Goal: Task Accomplishment & Management: Use online tool/utility

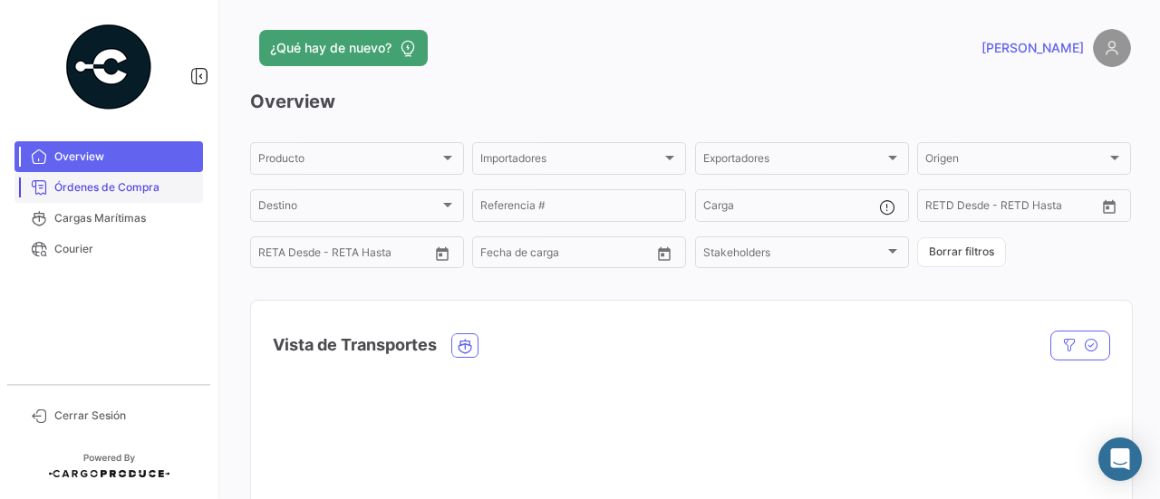
click at [181, 195] on span "Órdenes de Compra" at bounding box center [124, 187] width 141 height 16
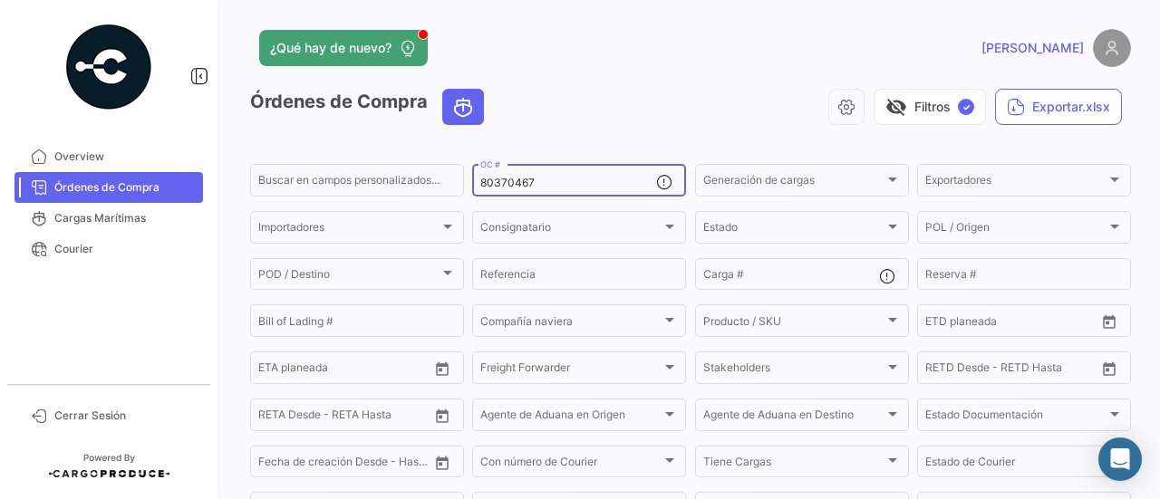
drag, startPoint x: 557, startPoint y: 183, endPoint x: 474, endPoint y: 184, distance: 83.4
click at [474, 184] on div "80370467 OC #" at bounding box center [579, 178] width 214 height 35
paste input "5"
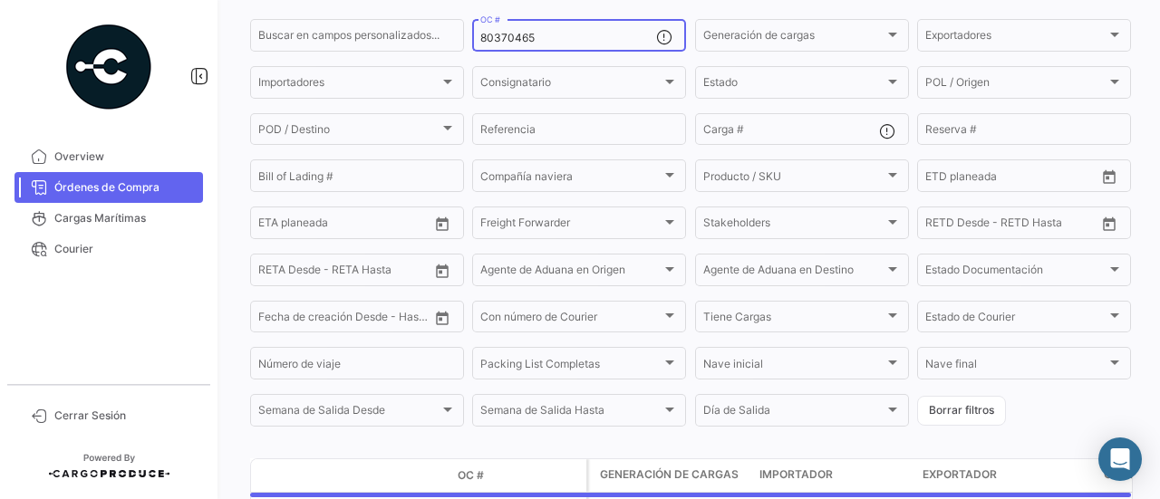
scroll to position [285, 0]
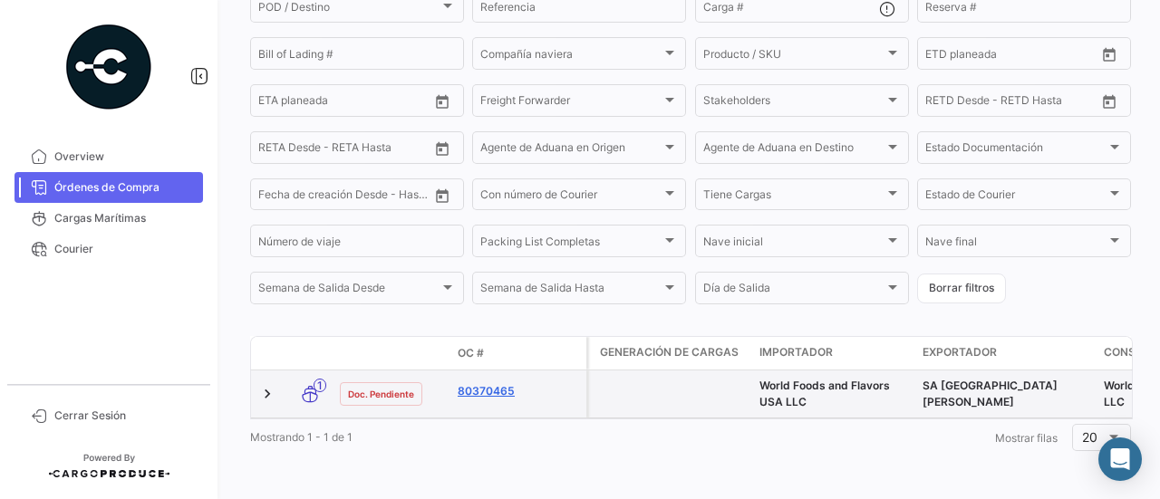
type input "80370465"
click at [508, 383] on link "80370465" at bounding box center [518, 391] width 121 height 16
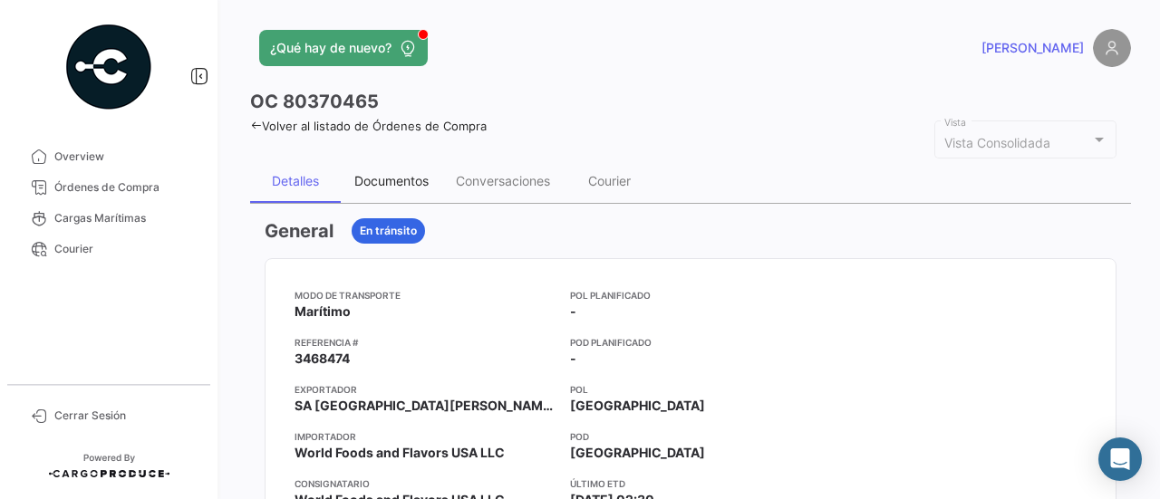
click at [416, 189] on div "Documentos" at bounding box center [392, 182] width 102 height 44
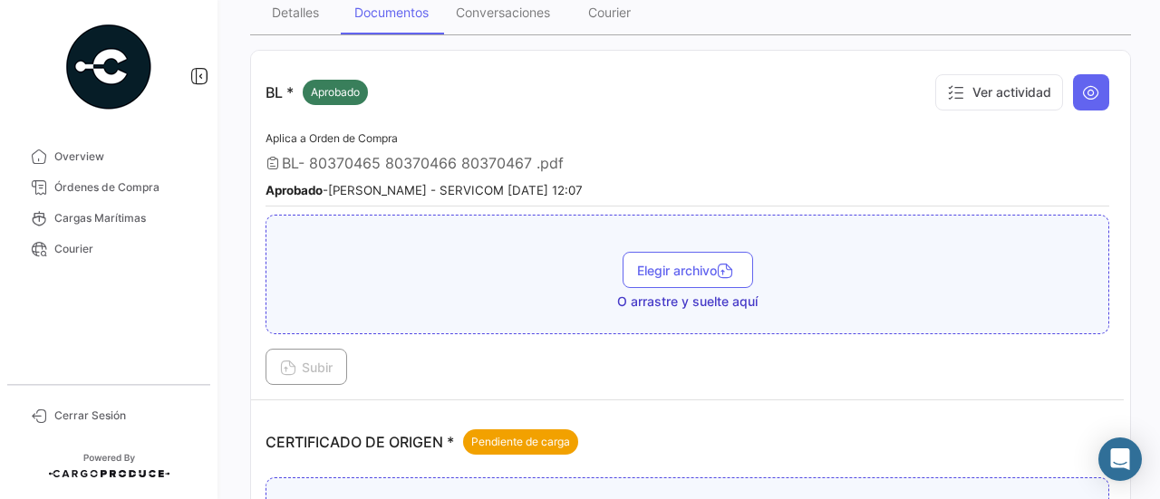
scroll to position [363, 0]
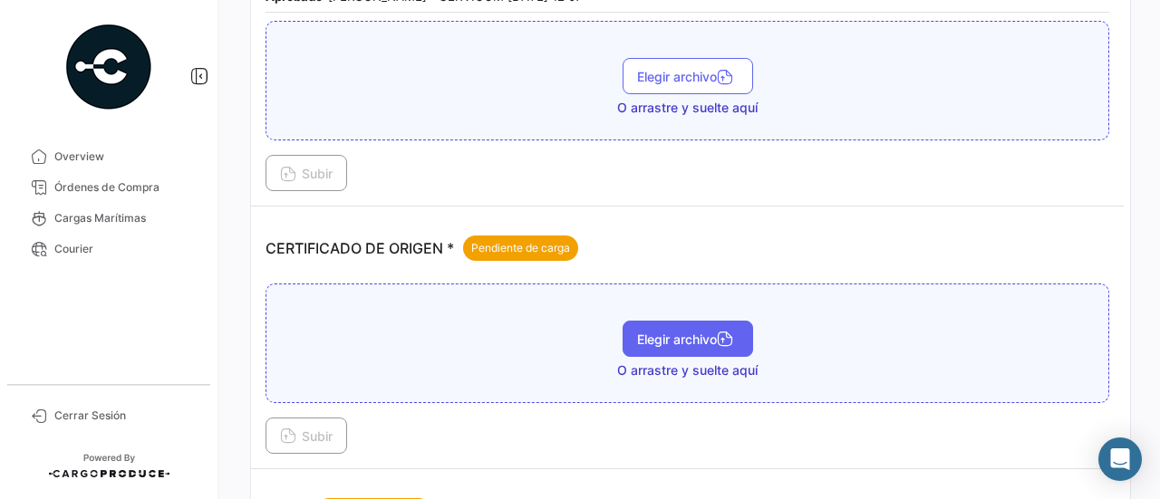
click at [652, 332] on span "Elegir archivo" at bounding box center [688, 339] width 102 height 15
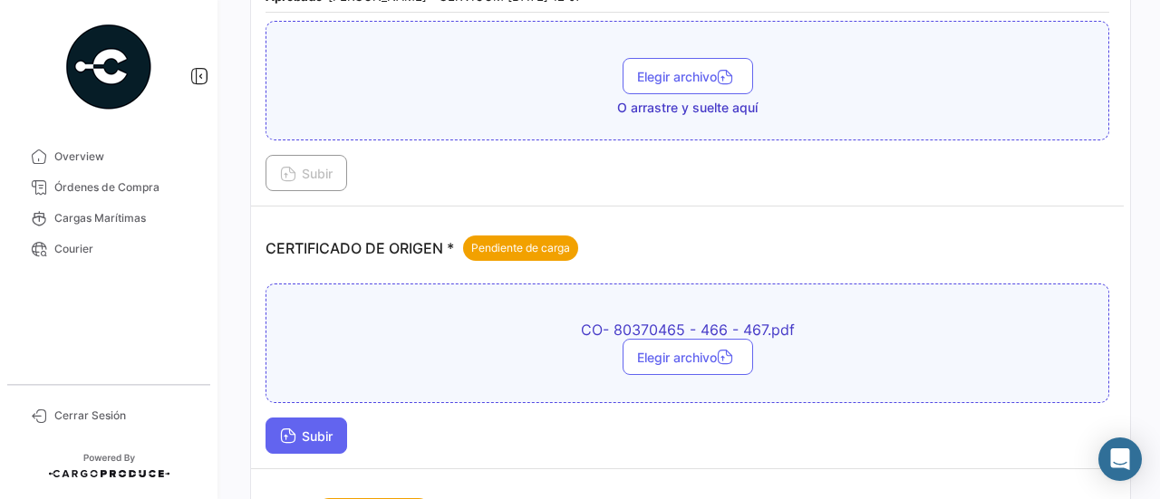
click at [325, 422] on button "Subir" at bounding box center [307, 436] width 82 height 36
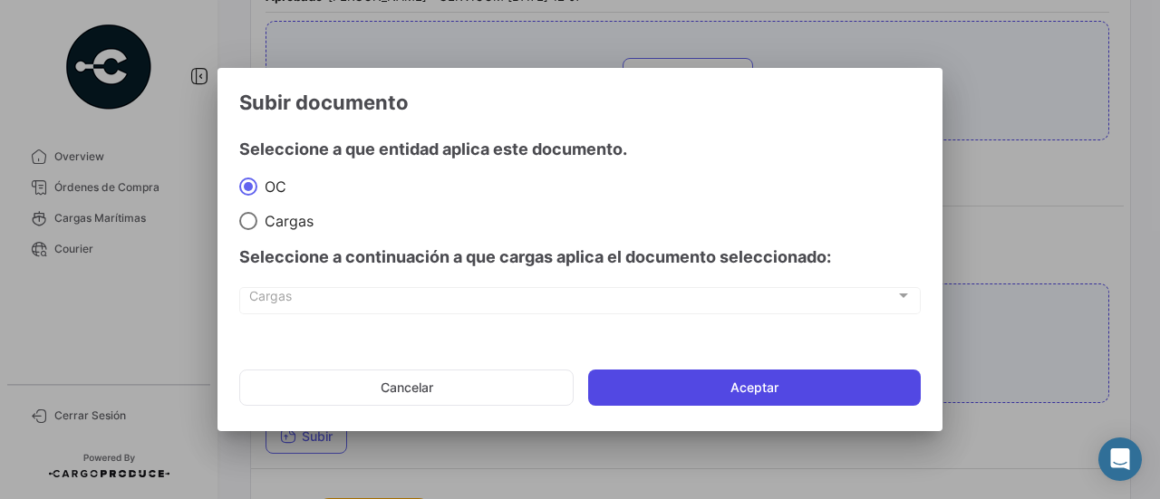
click at [657, 393] on button "Aceptar" at bounding box center [754, 388] width 333 height 36
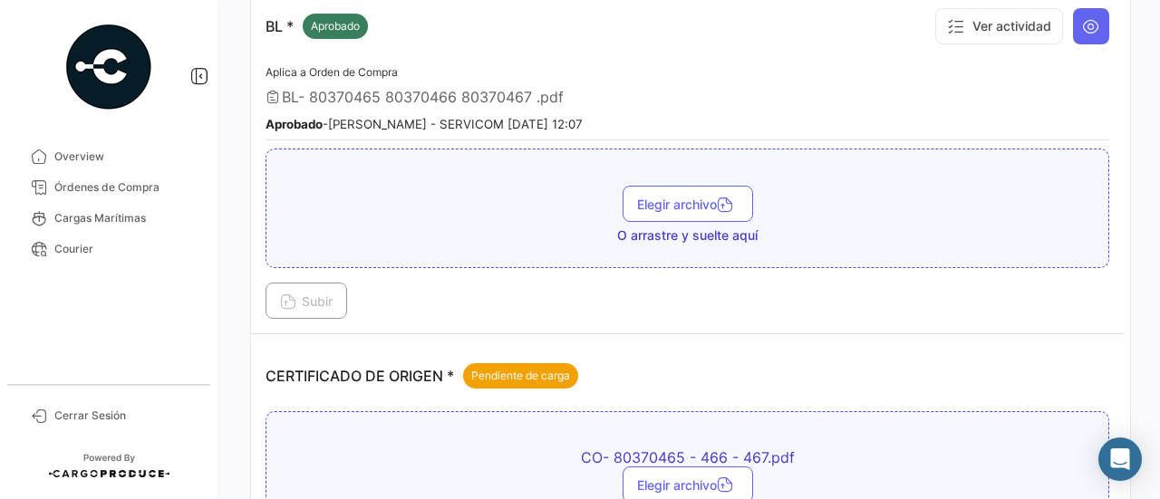
scroll to position [453, 0]
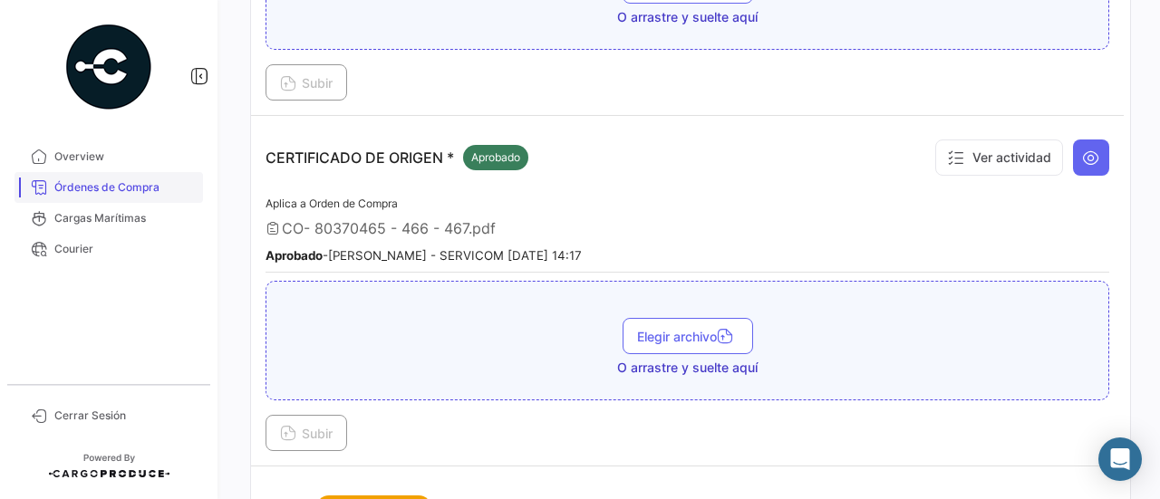
click at [147, 182] on span "Órdenes de Compra" at bounding box center [124, 187] width 141 height 16
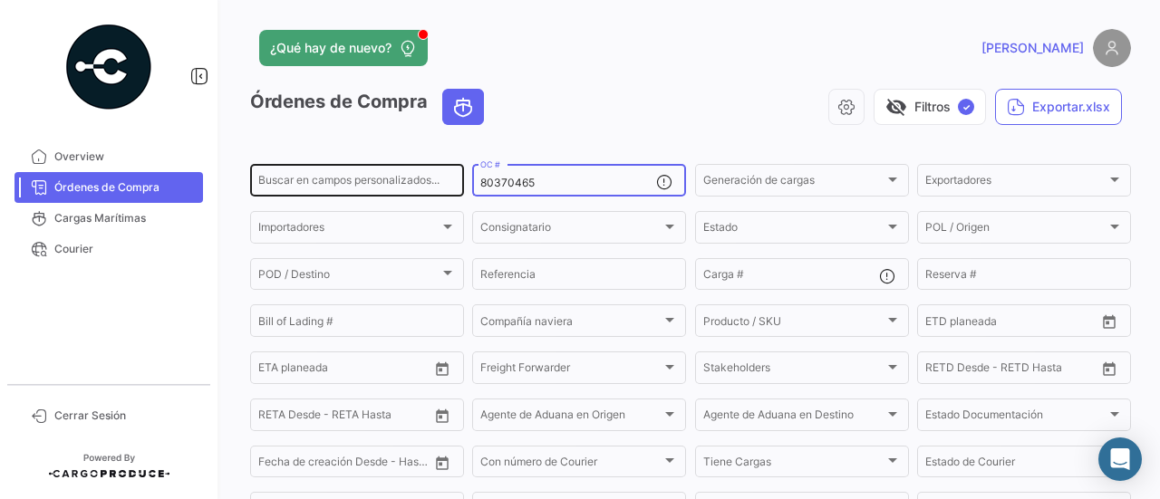
drag, startPoint x: 541, startPoint y: 179, endPoint x: 437, endPoint y: 181, distance: 104.3
click at [0, 0] on div "Buscar en campos personalizados... 80370465 OC # Generación de cargas Generació…" at bounding box center [0, 0] width 0 height 0
paste input "6"
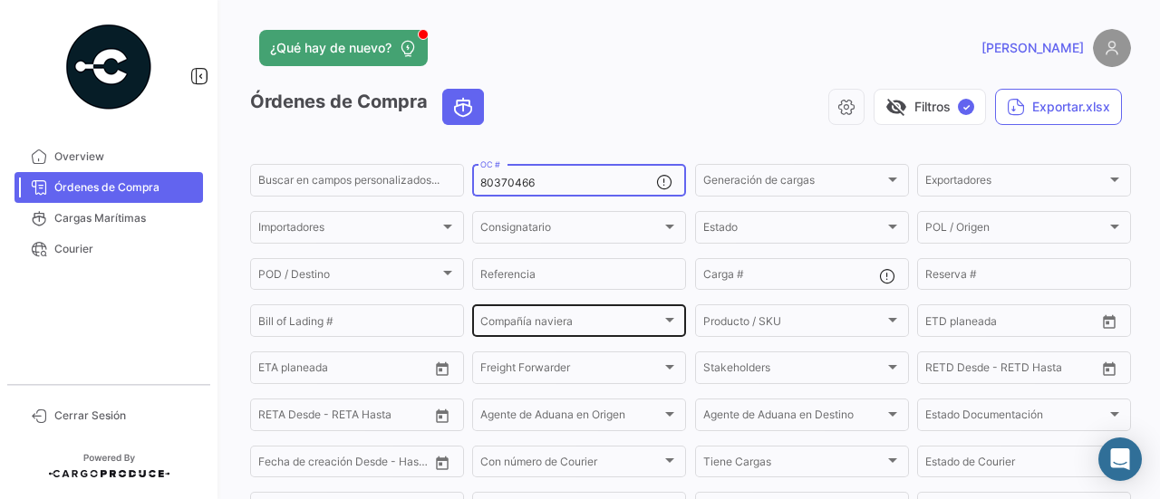
scroll to position [285, 0]
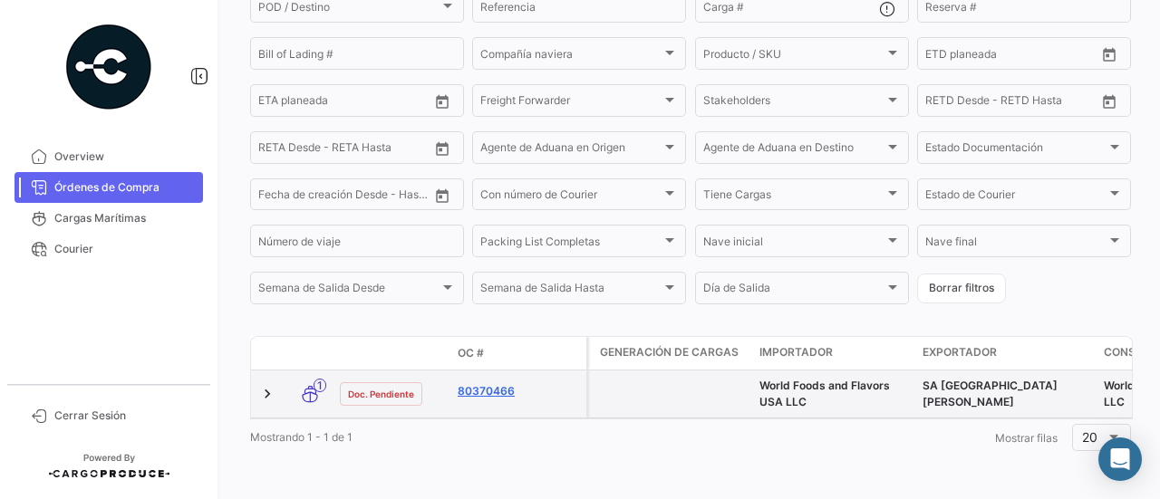
type input "80370466"
click at [500, 383] on link "80370466" at bounding box center [518, 391] width 121 height 16
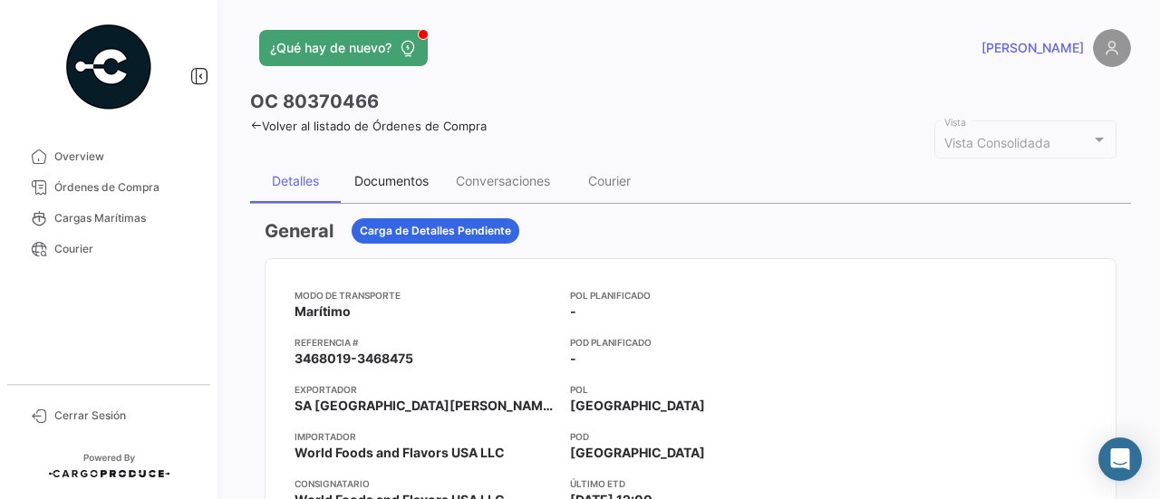
click at [406, 177] on div "Documentos" at bounding box center [391, 180] width 74 height 15
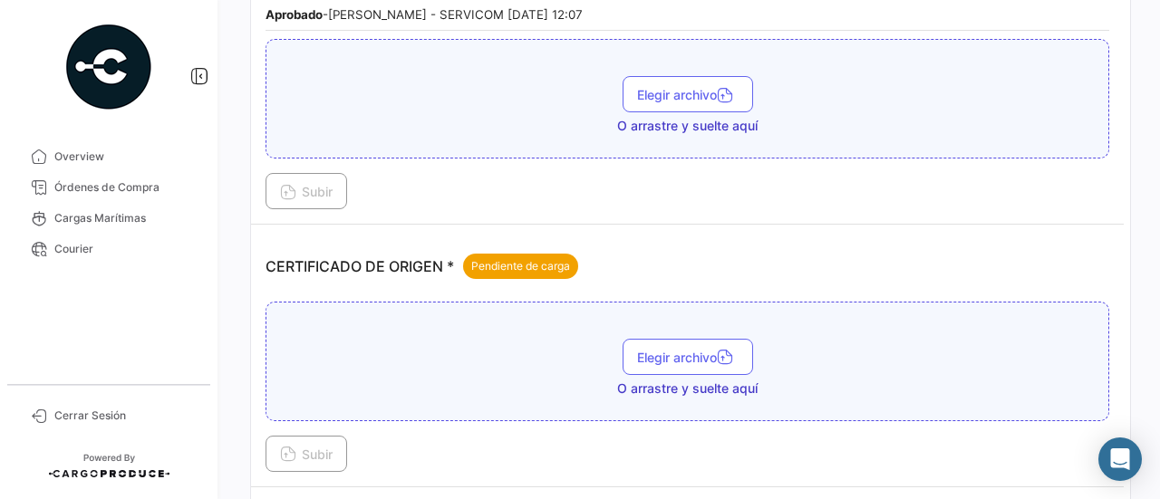
scroll to position [363, 0]
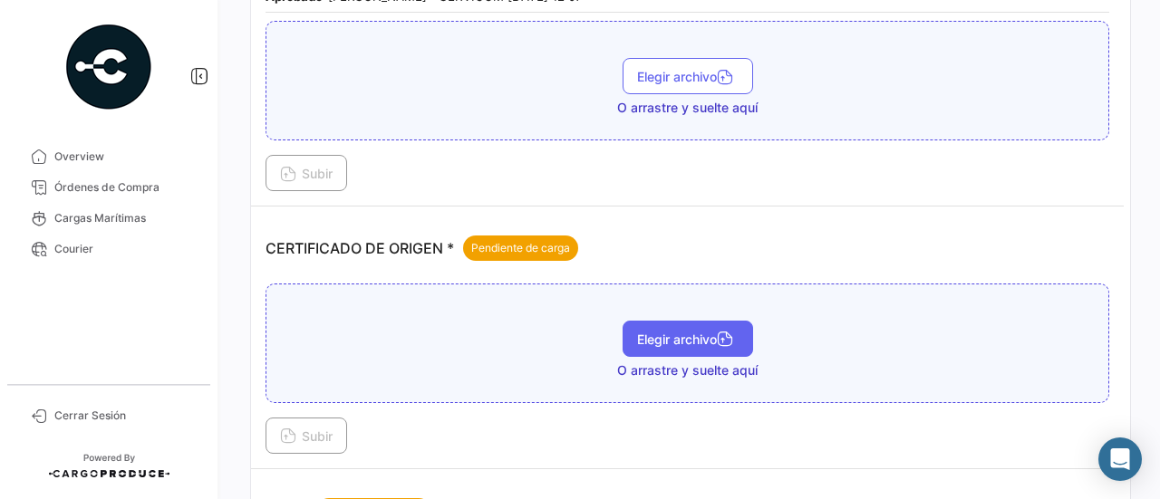
click at [653, 337] on span "Elegir archivo" at bounding box center [688, 339] width 102 height 15
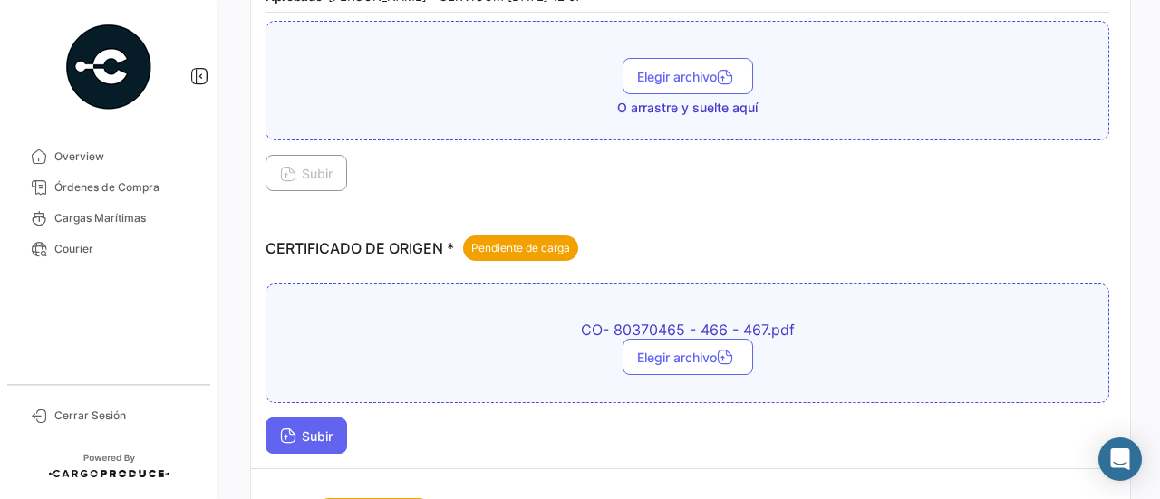
click at [342, 430] on button "Subir" at bounding box center [307, 436] width 82 height 36
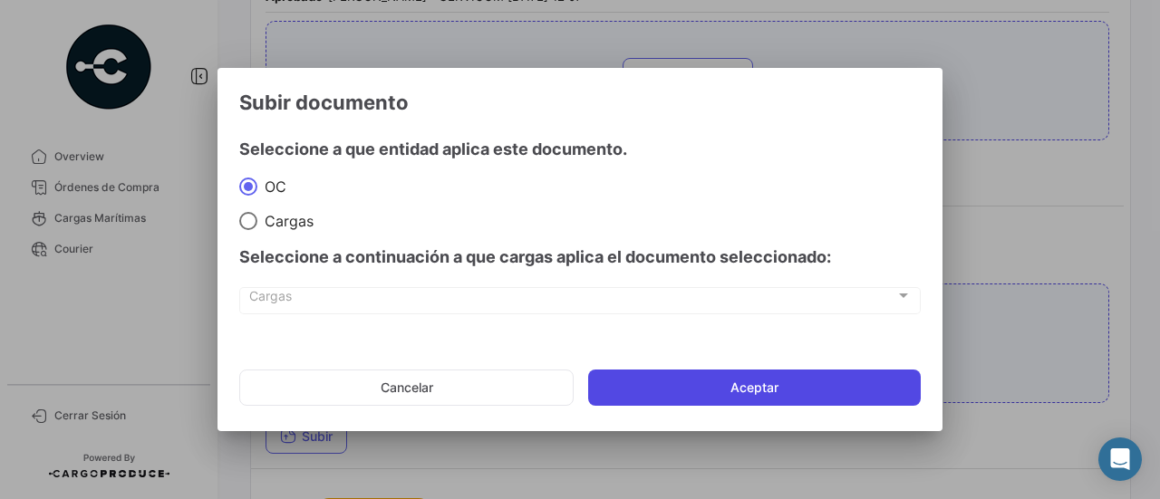
click at [674, 383] on button "Aceptar" at bounding box center [754, 388] width 333 height 36
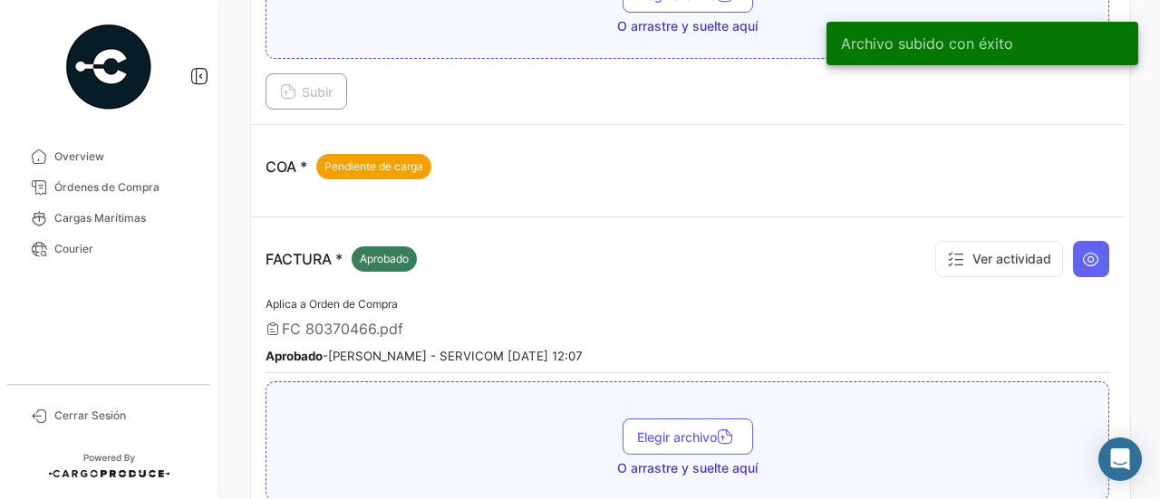
scroll to position [906, 0]
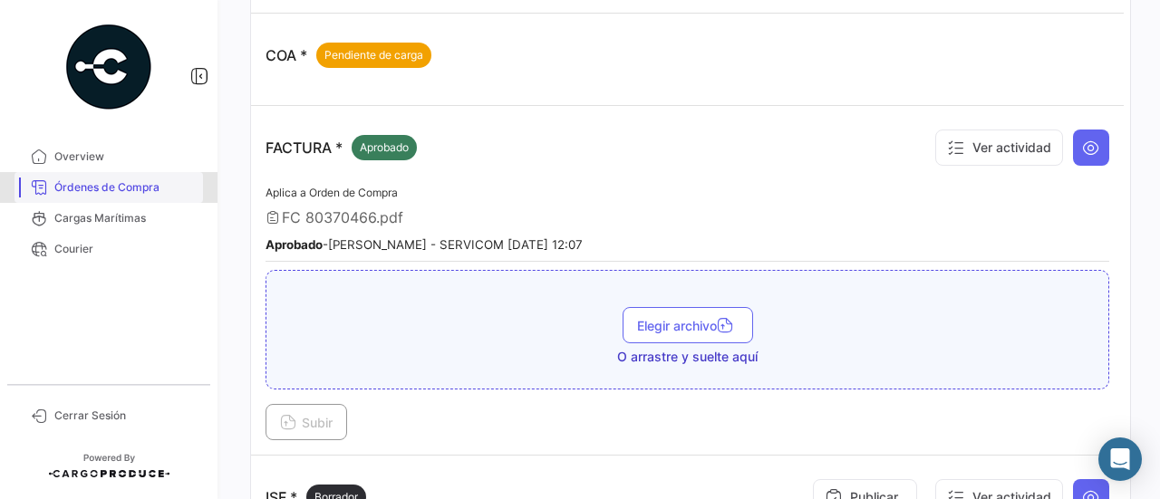
click at [181, 189] on span "Órdenes de Compra" at bounding box center [124, 187] width 141 height 16
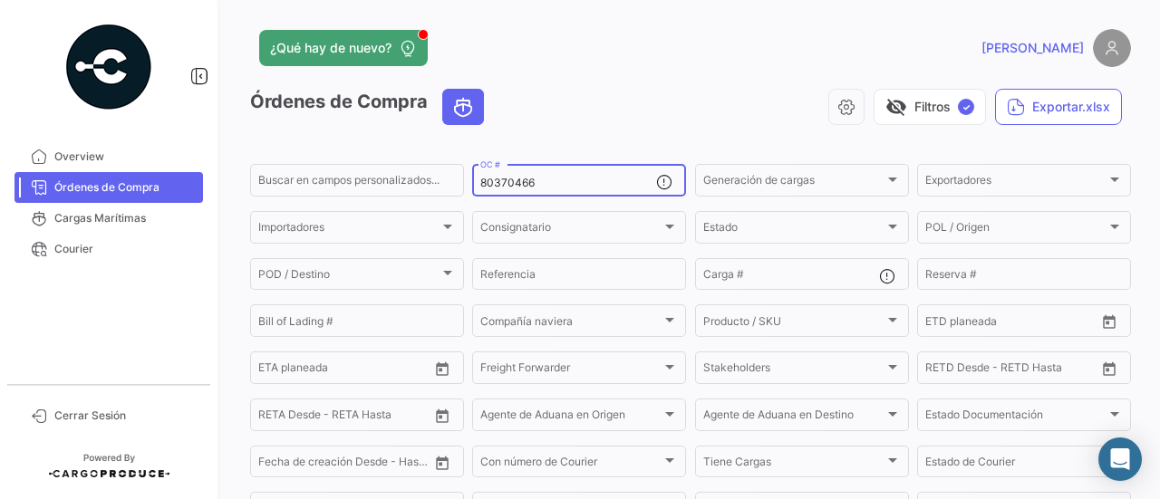
drag, startPoint x: 542, startPoint y: 185, endPoint x: 480, endPoint y: 187, distance: 61.7
click at [480, 187] on input "80370466" at bounding box center [568, 183] width 176 height 13
paste input "7"
type input "80370467"
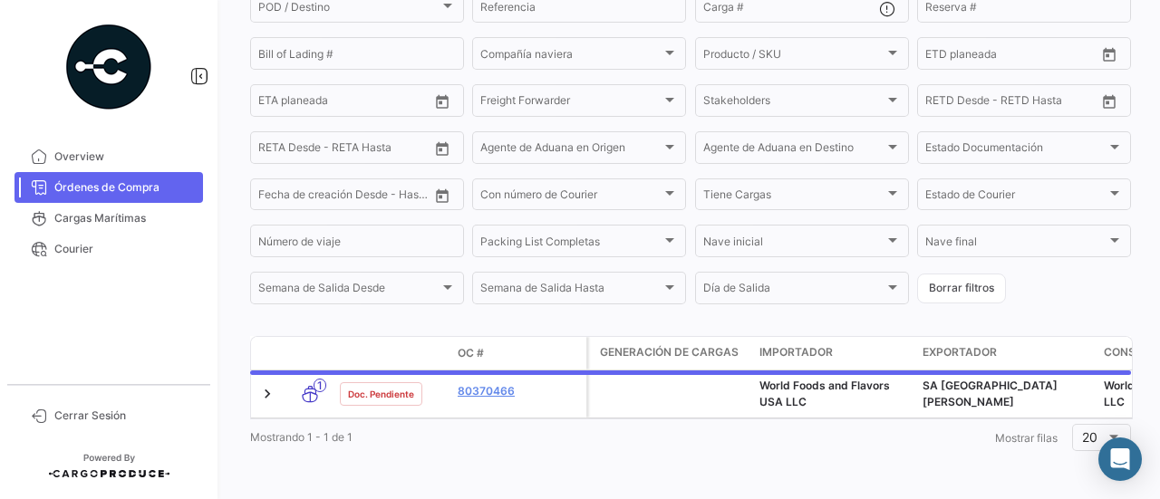
scroll to position [285, 0]
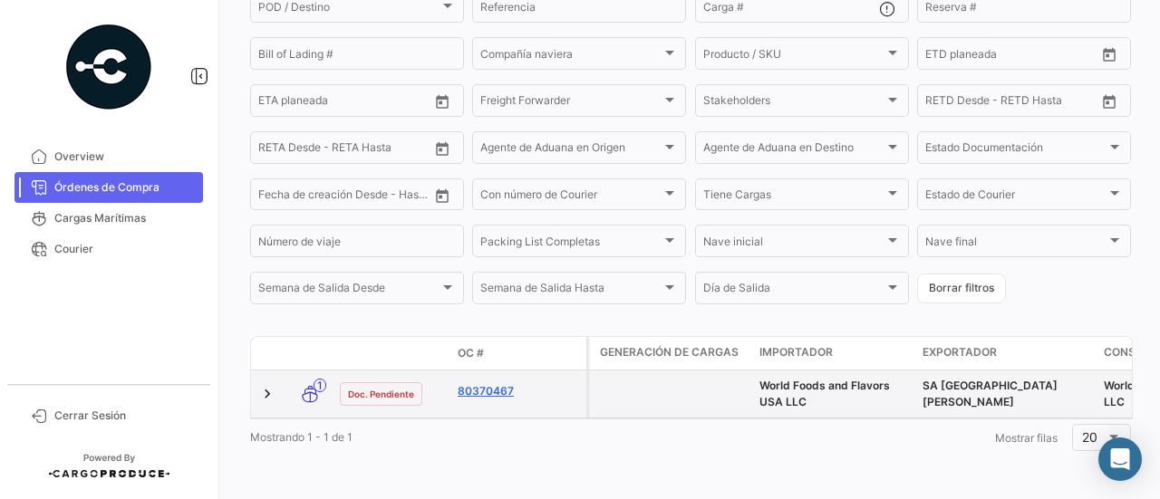
click at [491, 383] on link "80370467" at bounding box center [518, 391] width 121 height 16
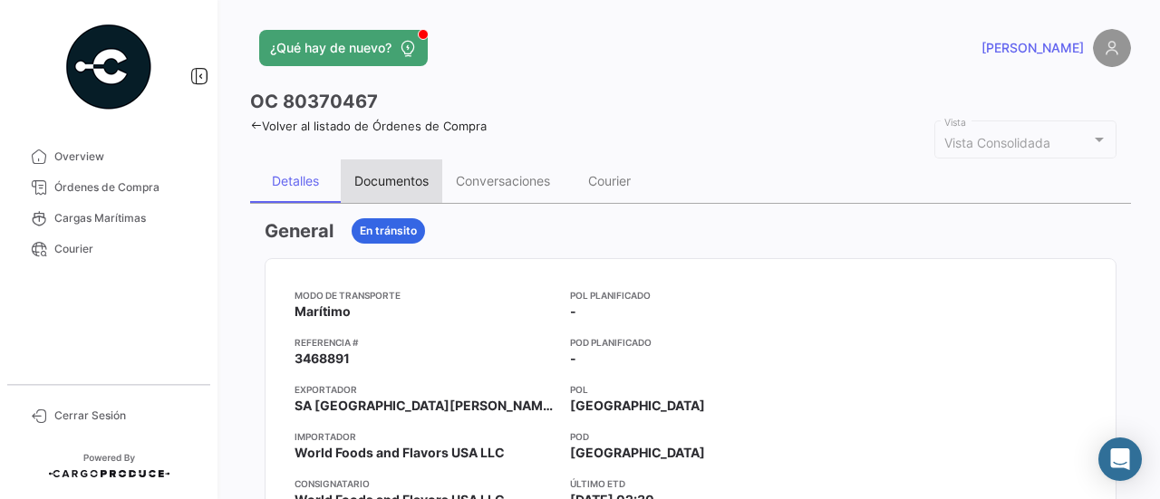
click at [422, 182] on div "Documentos" at bounding box center [391, 180] width 74 height 15
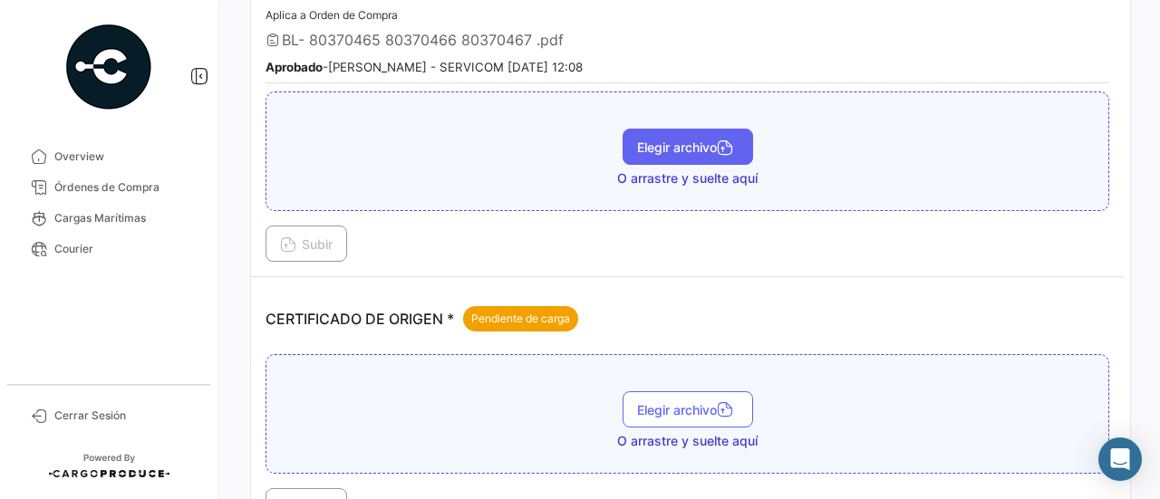
scroll to position [453, 0]
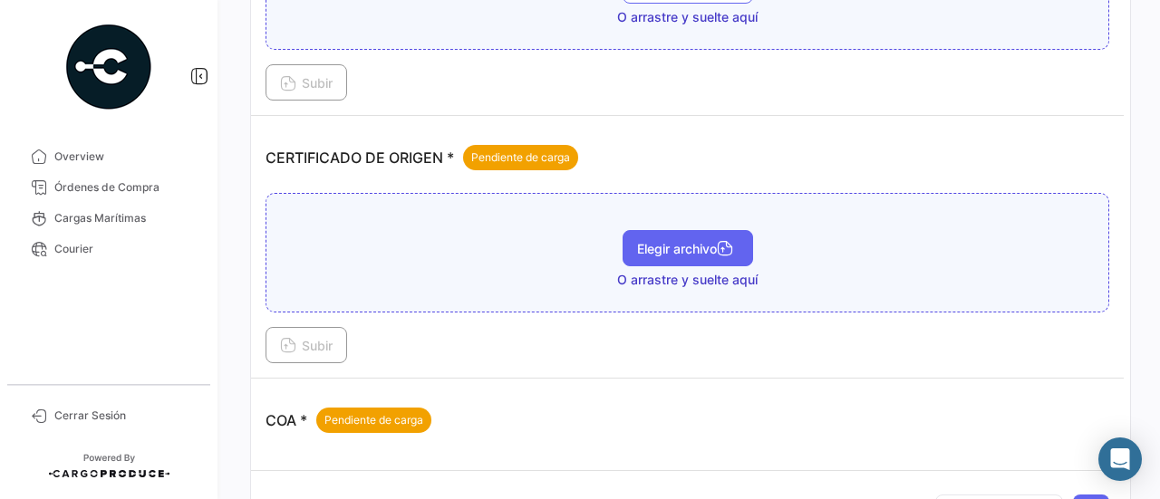
click at [664, 257] on button "Elegir archivo" at bounding box center [688, 248] width 131 height 36
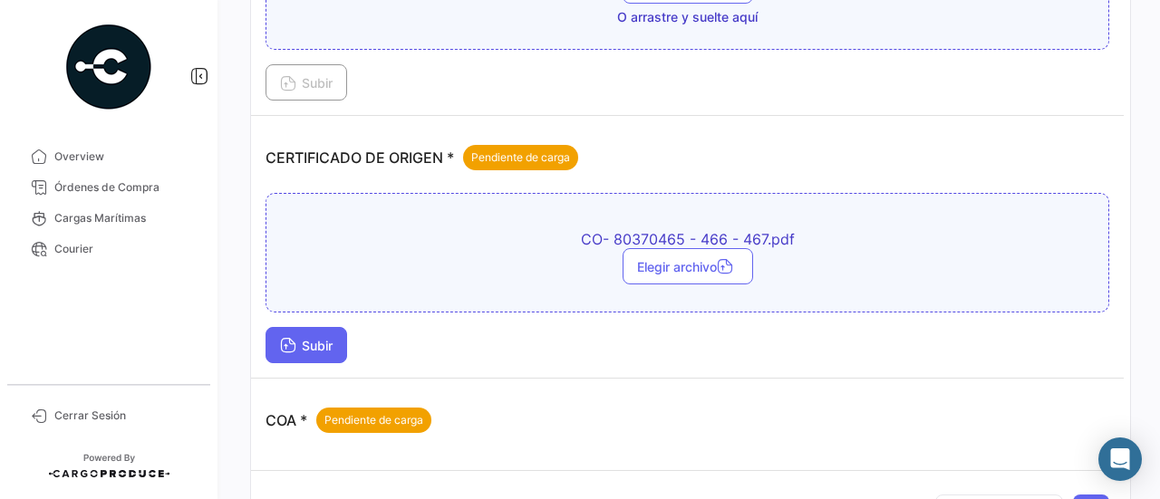
click at [339, 334] on button "Subir" at bounding box center [307, 345] width 82 height 36
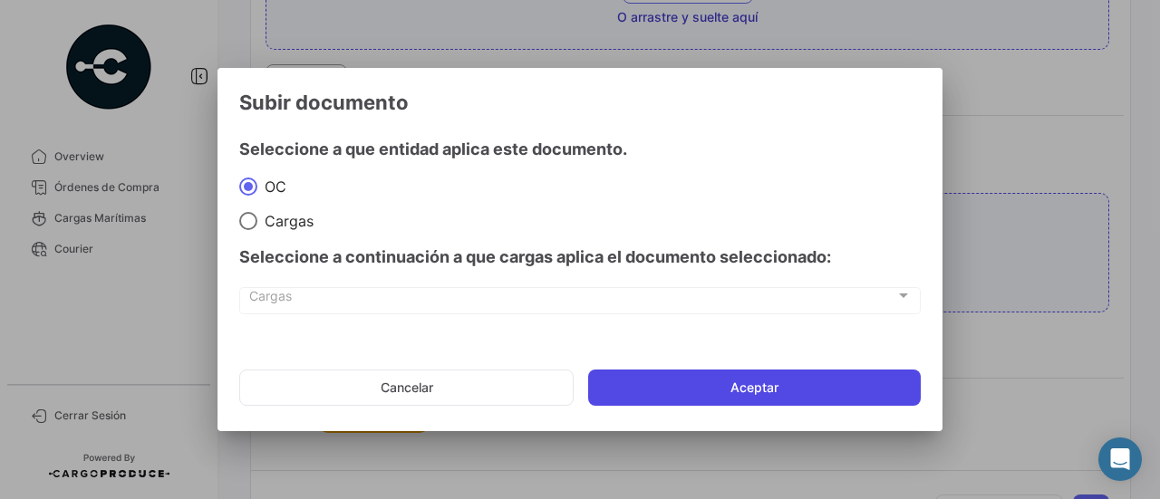
click at [654, 373] on button "Aceptar" at bounding box center [754, 388] width 333 height 36
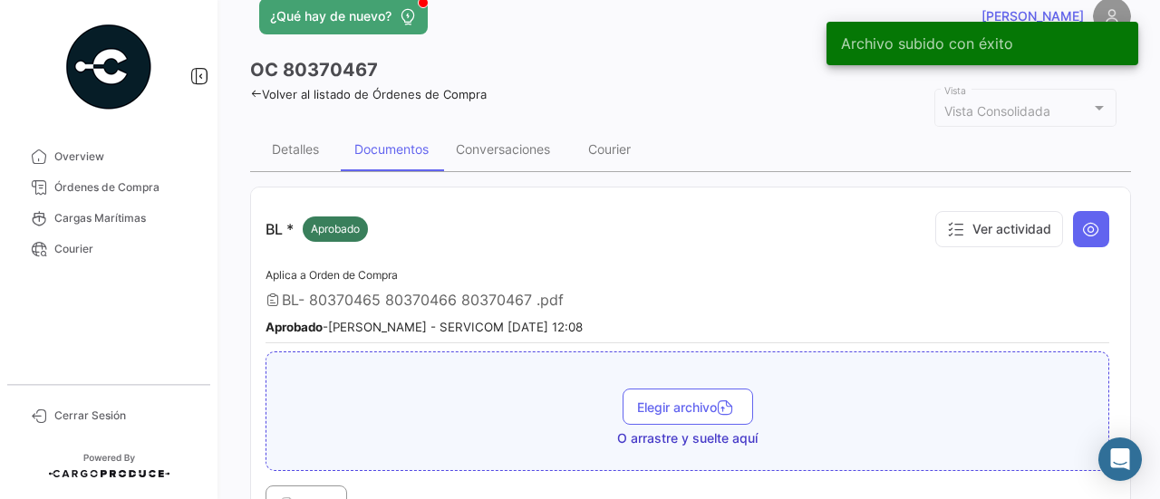
scroll to position [0, 0]
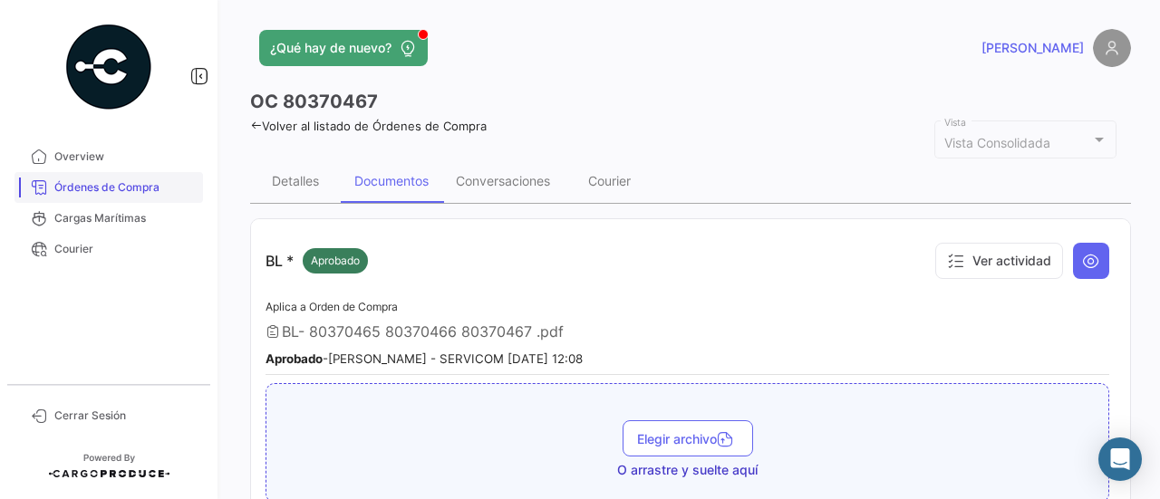
click at [111, 193] on span "Órdenes de Compra" at bounding box center [124, 187] width 141 height 16
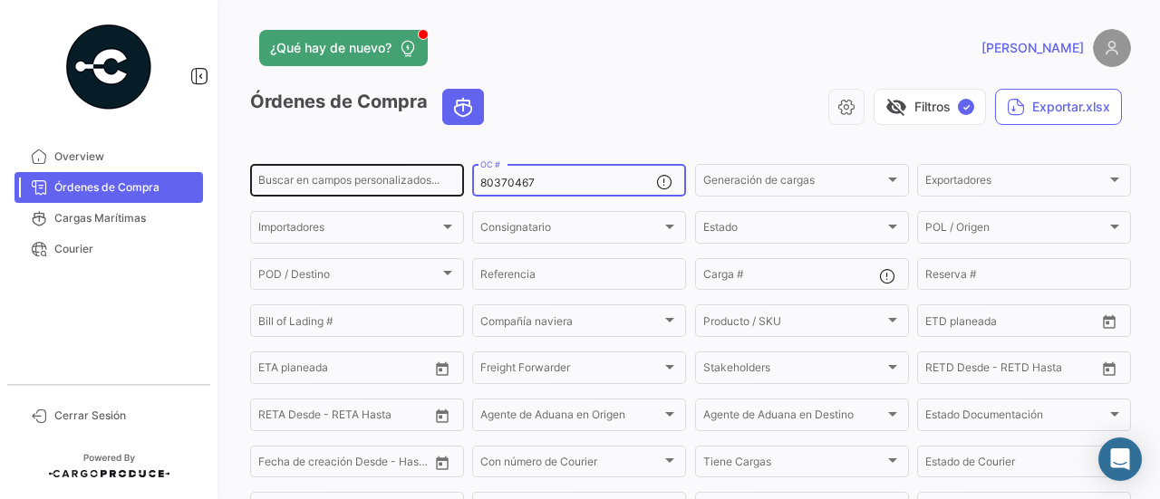
drag, startPoint x: 549, startPoint y: 179, endPoint x: 451, endPoint y: 180, distance: 97.9
click at [0, 0] on div "Buscar en campos personalizados... 80370467 OC # Generación de cargas Generació…" at bounding box center [0, 0] width 0 height 0
paste input "1231"
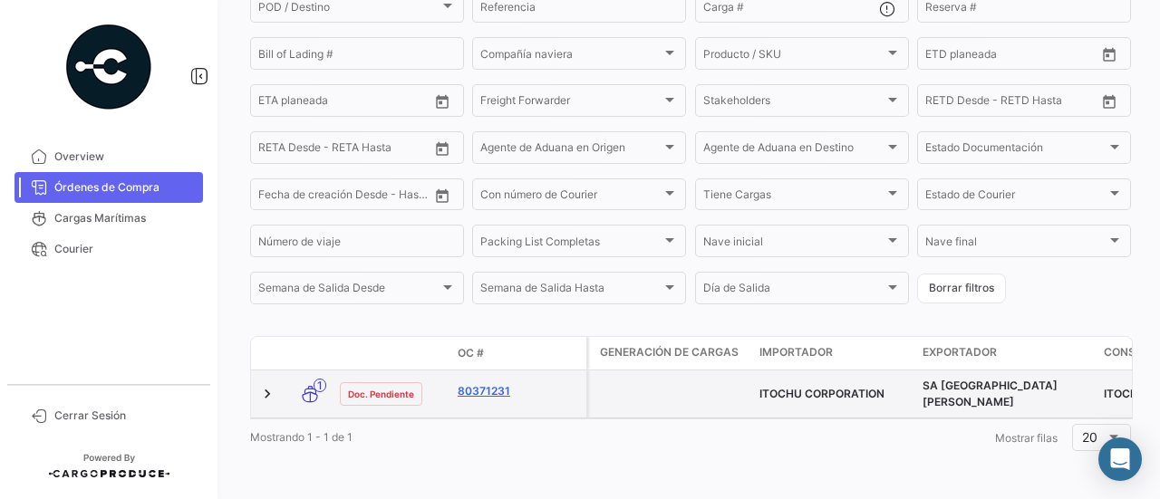
scroll to position [277, 0]
type input "80371231"
click at [504, 386] on link "80371231" at bounding box center [518, 391] width 121 height 16
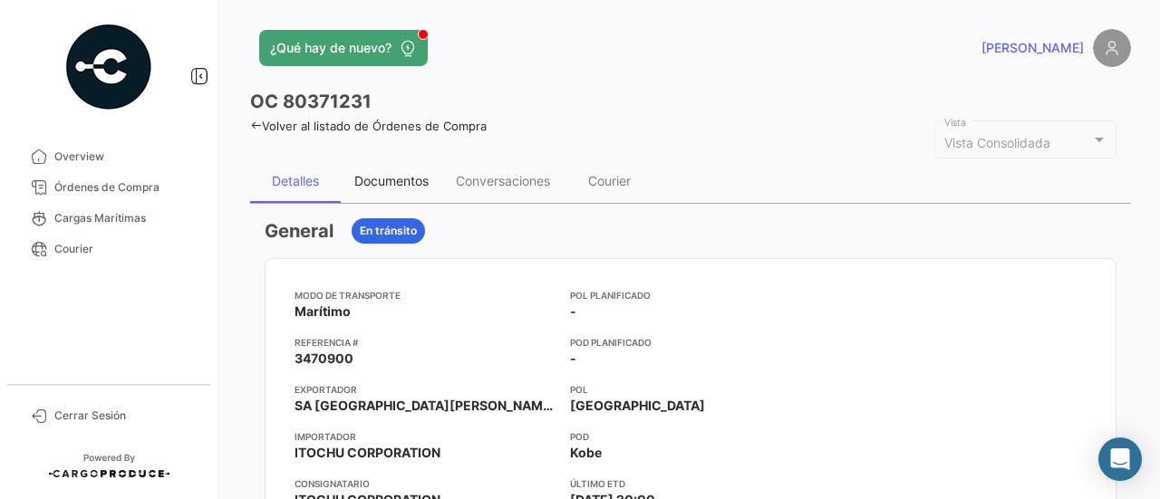
click at [415, 185] on div "Documentos" at bounding box center [391, 180] width 74 height 15
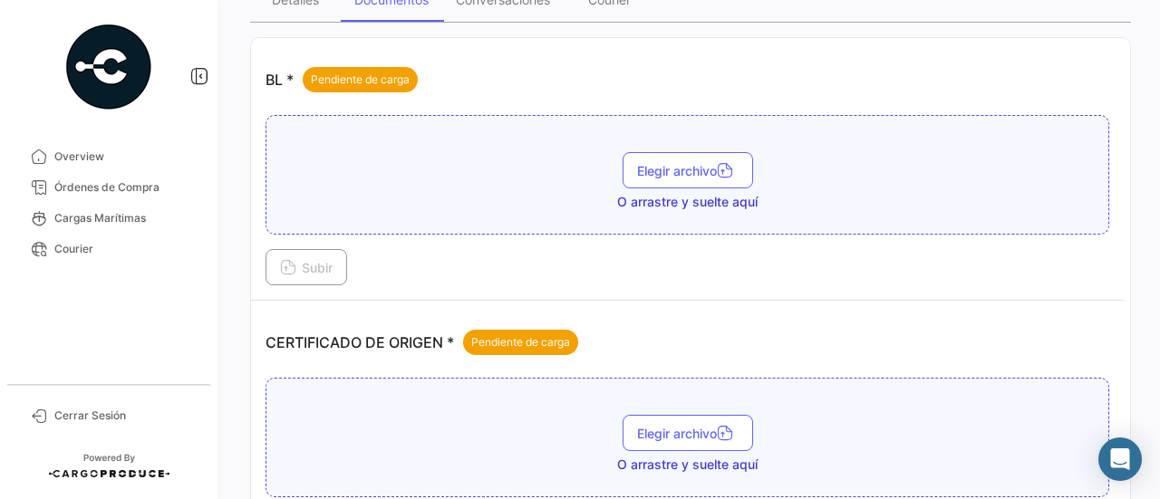
scroll to position [272, 0]
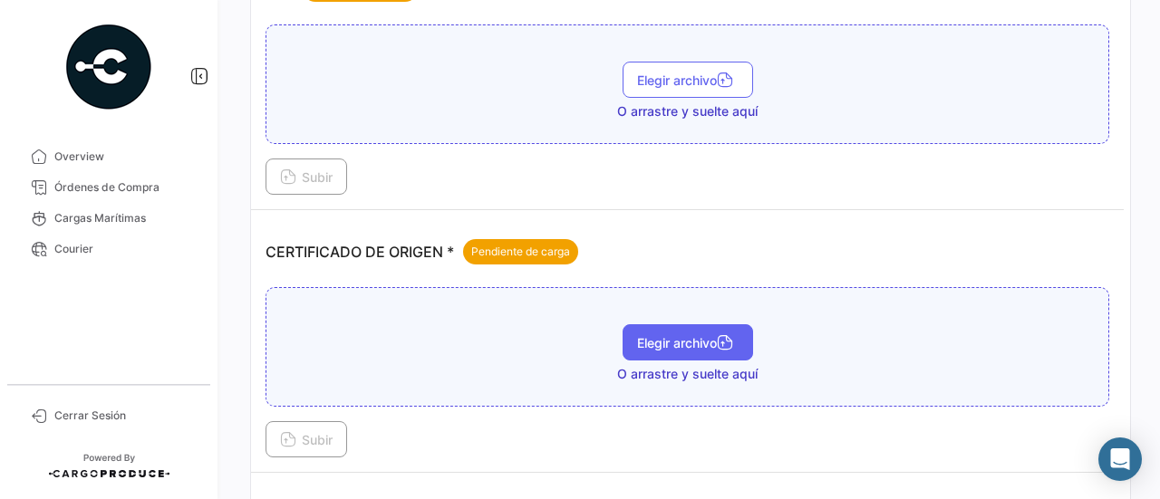
click at [665, 340] on span "Elegir archivo" at bounding box center [688, 342] width 102 height 15
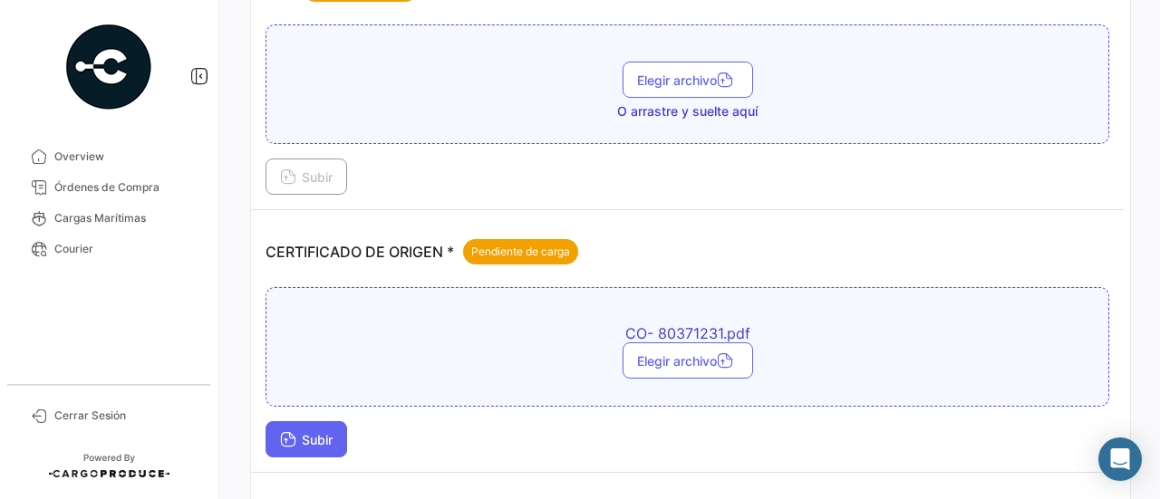
click at [303, 427] on button "Subir" at bounding box center [307, 440] width 82 height 36
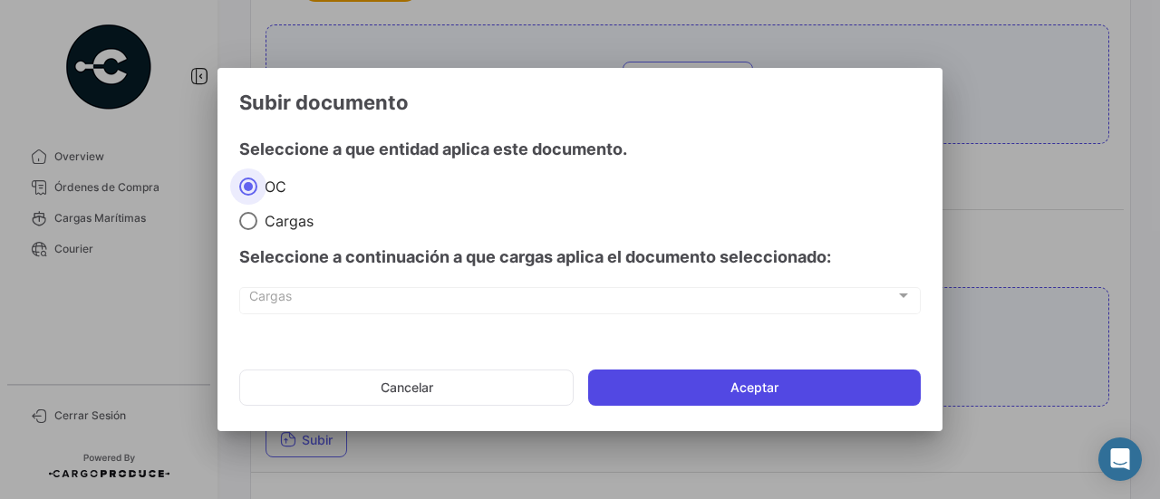
click at [644, 397] on button "Aceptar" at bounding box center [754, 388] width 333 height 36
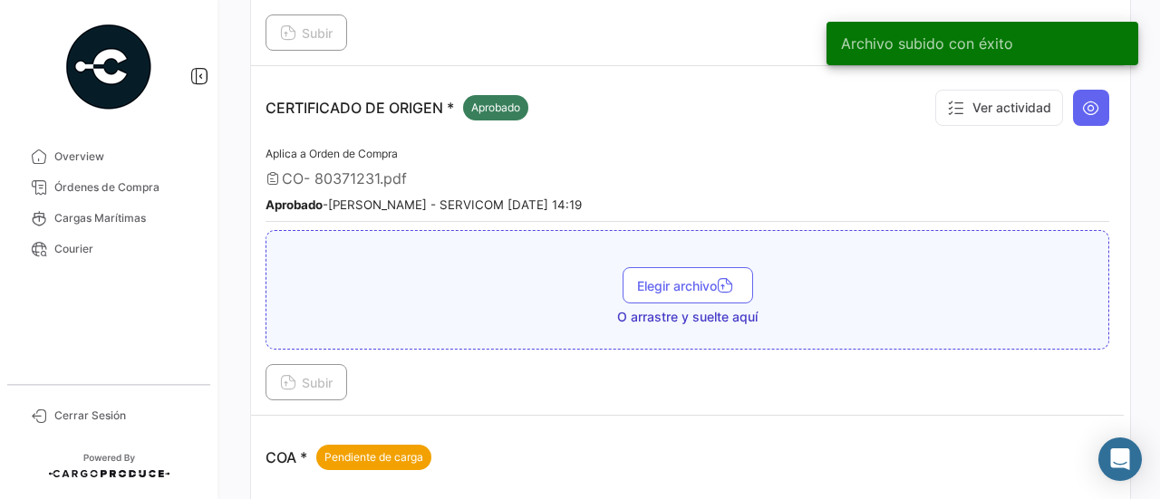
scroll to position [544, 0]
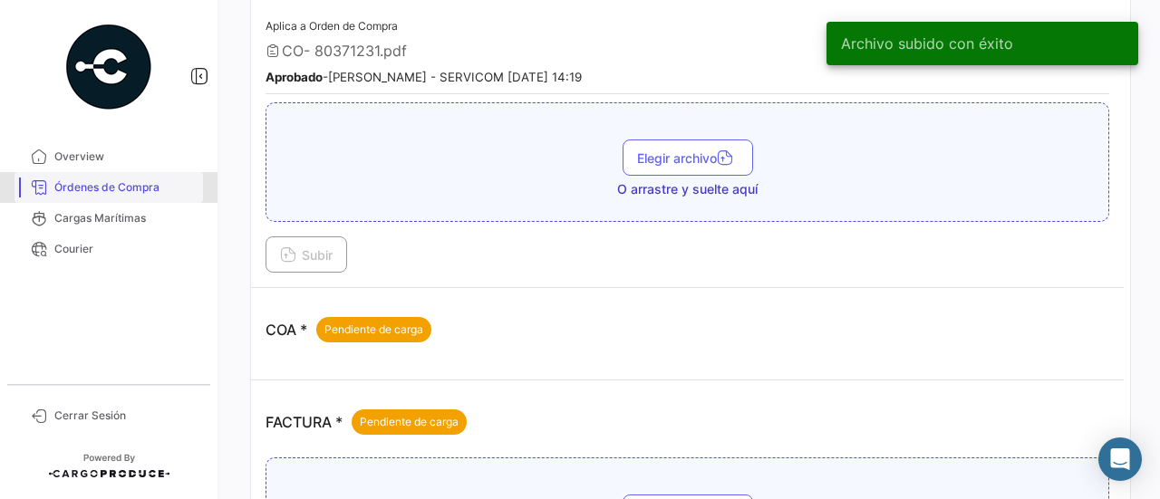
click at [152, 187] on span "Órdenes de Compra" at bounding box center [124, 187] width 141 height 16
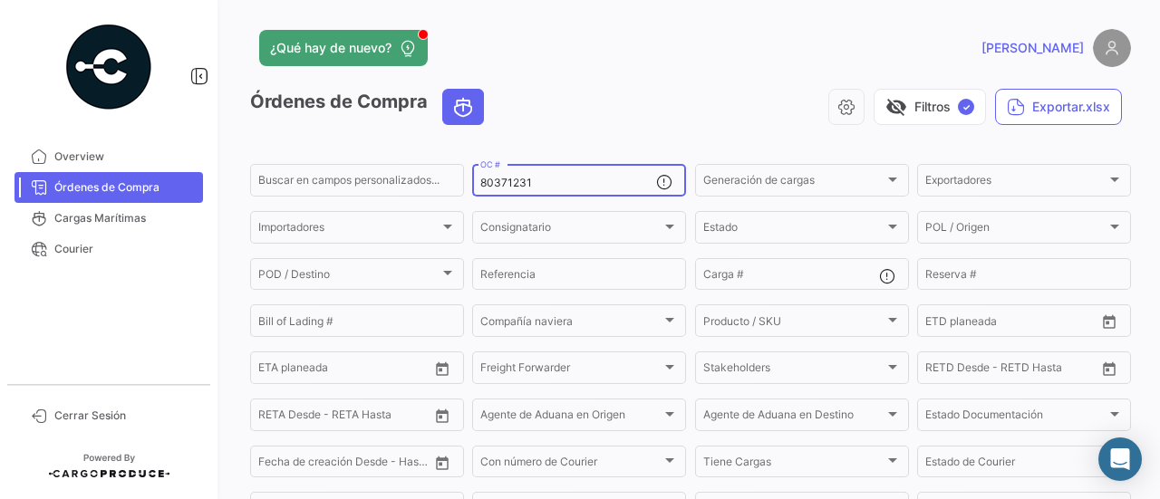
drag, startPoint x: 529, startPoint y: 183, endPoint x: 470, endPoint y: 186, distance: 59.0
click at [472, 186] on div "80371231 OC #" at bounding box center [579, 178] width 214 height 35
paste input "80371232"
type input "80371232"
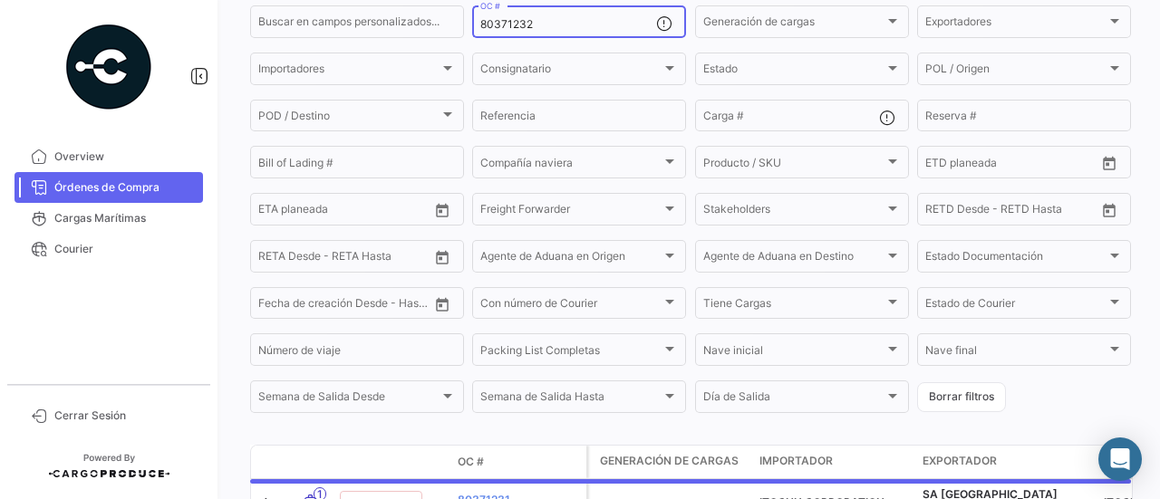
scroll to position [272, 0]
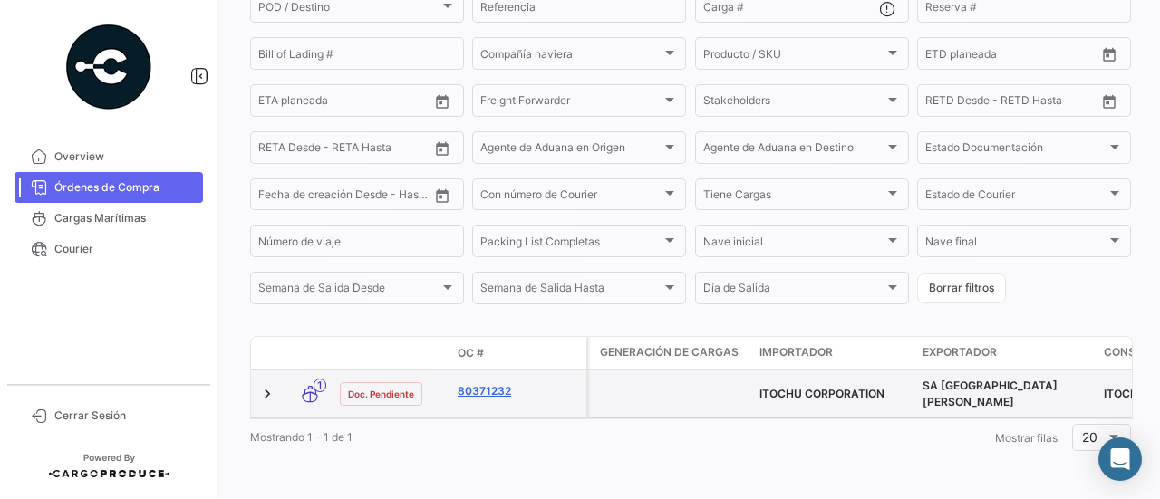
click at [479, 383] on link "80371232" at bounding box center [518, 391] width 121 height 16
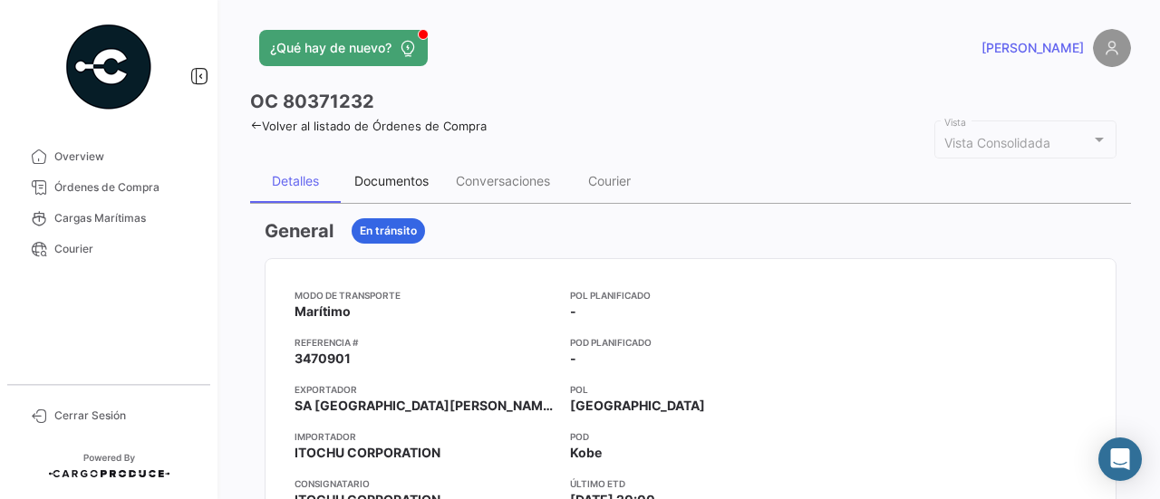
click at [411, 196] on div "Documentos" at bounding box center [392, 182] width 102 height 44
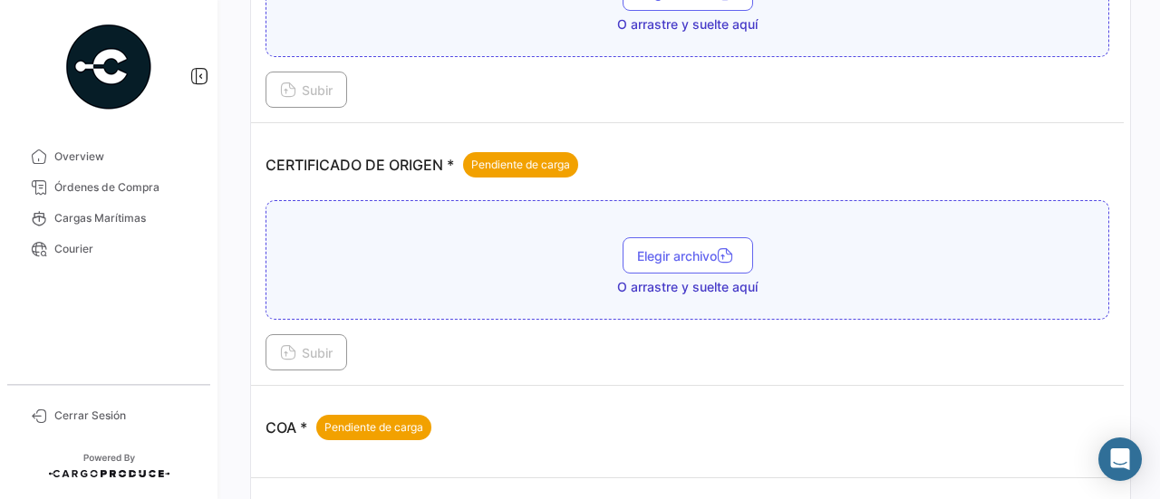
scroll to position [363, 0]
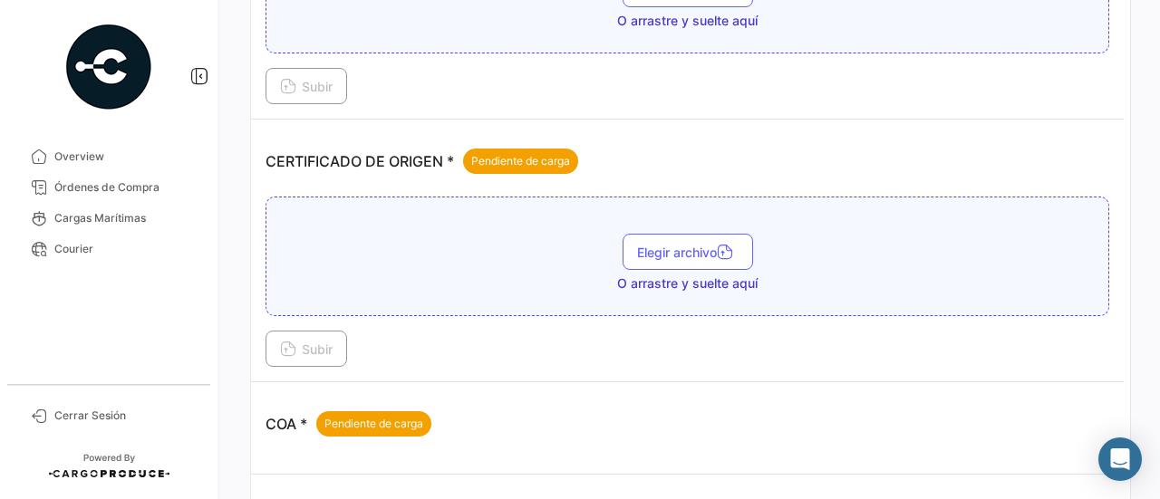
click at [667, 267] on div "Elegir archivo O arrastre y suelte aquí" at bounding box center [688, 263] width 824 height 59
click at [670, 252] on span "Elegir archivo" at bounding box center [688, 252] width 102 height 15
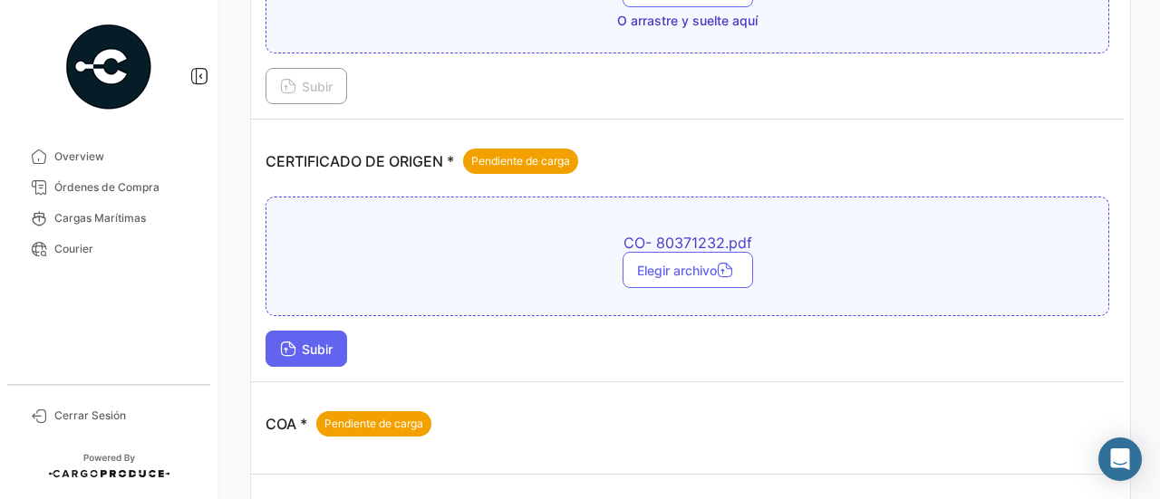
click at [331, 344] on span "Subir" at bounding box center [306, 349] width 53 height 15
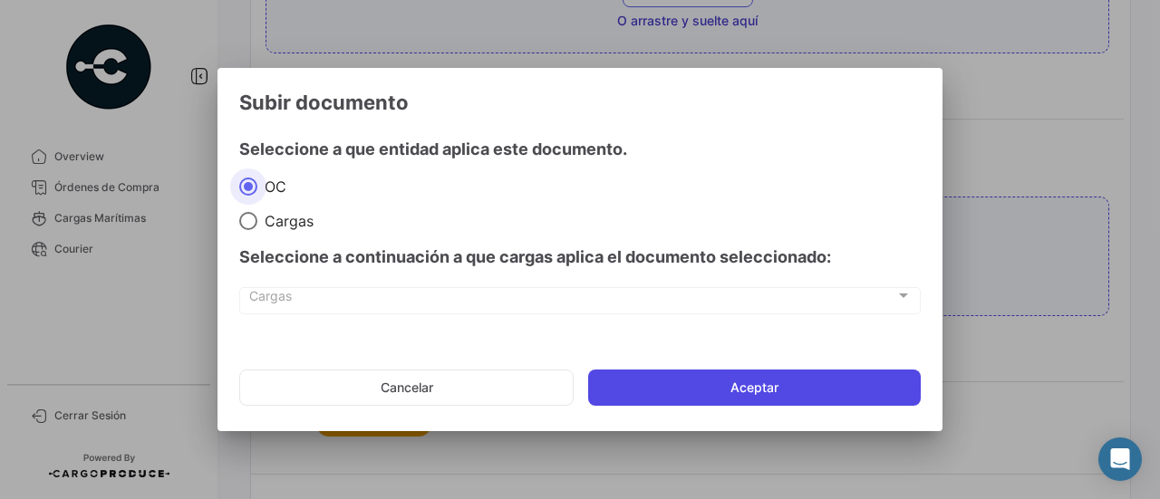
click at [647, 378] on button "Aceptar" at bounding box center [754, 388] width 333 height 36
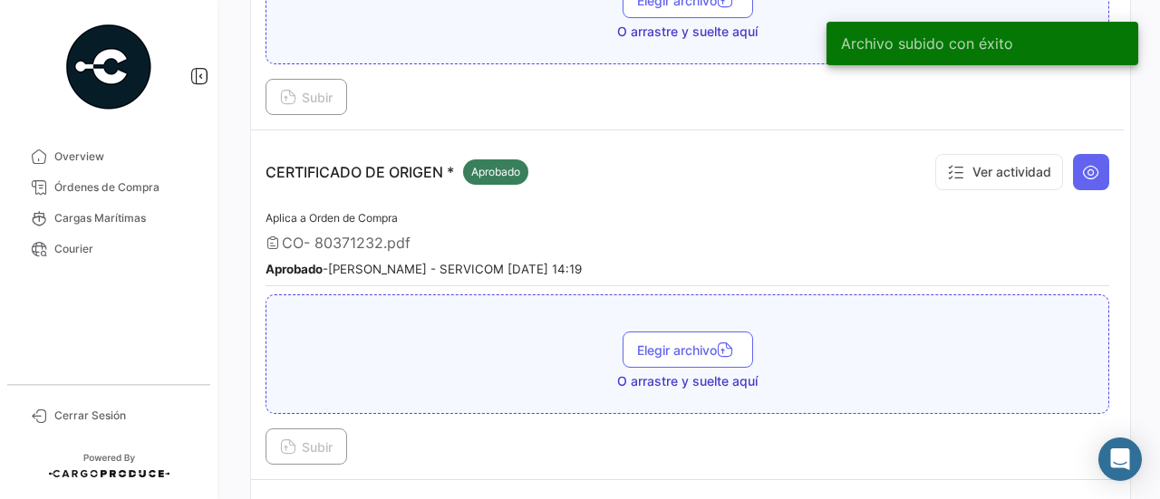
scroll to position [453, 0]
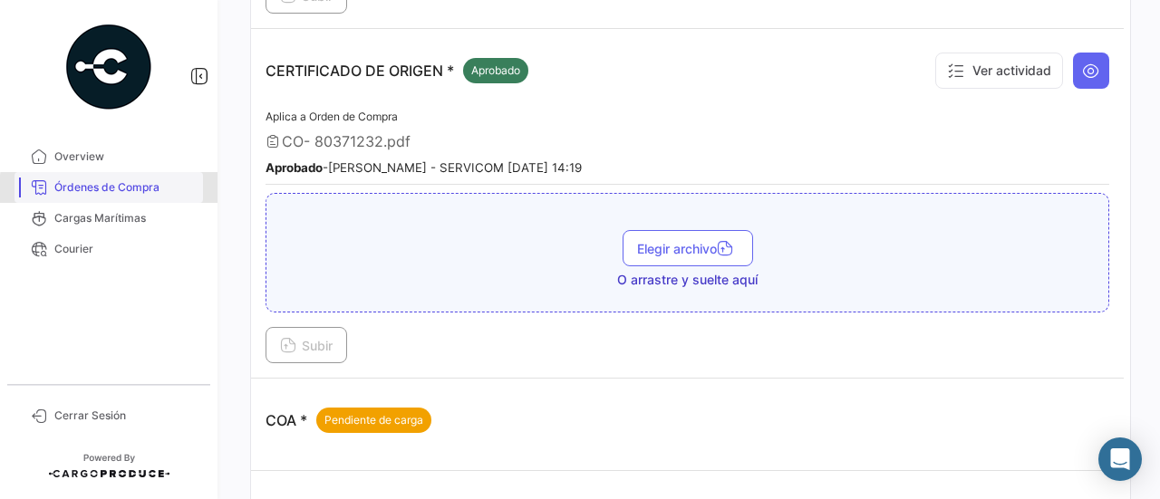
click at [147, 191] on span "Órdenes de Compra" at bounding box center [124, 187] width 141 height 16
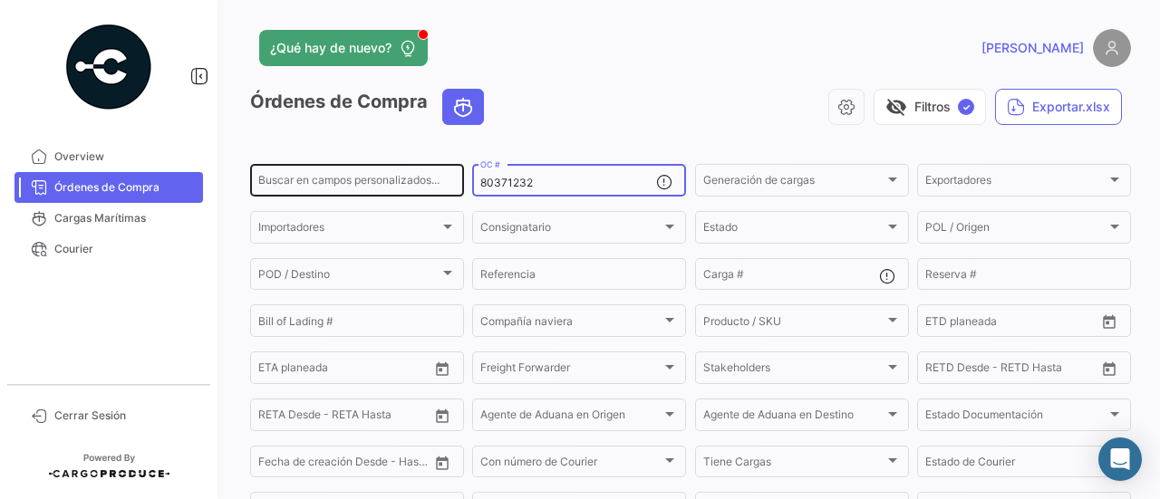
drag, startPoint x: 520, startPoint y: 187, endPoint x: 418, endPoint y: 189, distance: 102.5
click at [0, 0] on div "Buscar en campos personalizados... 80371232 OC # Generación de cargas Generació…" at bounding box center [0, 0] width 0 height 0
paste input "80371234"
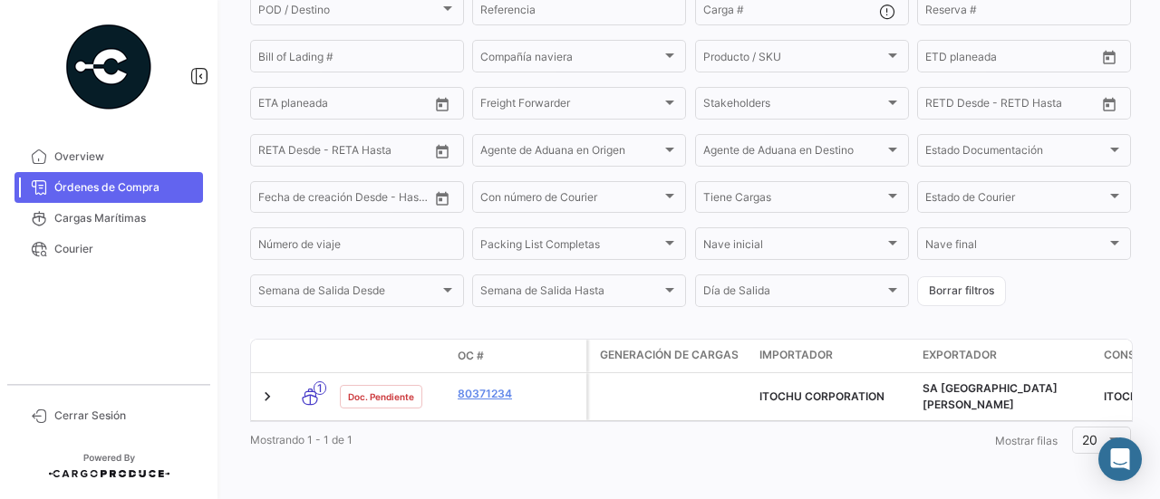
scroll to position [277, 0]
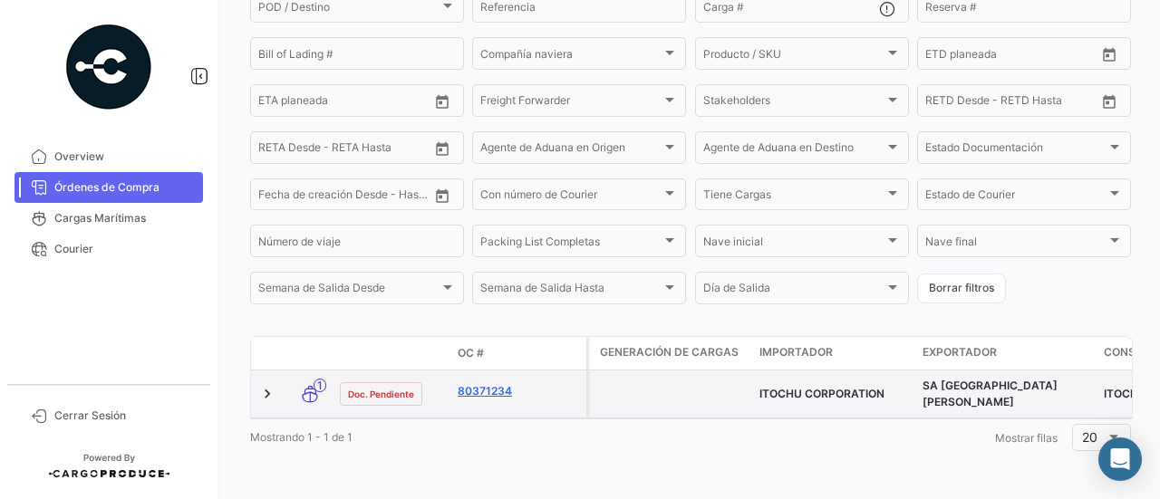
type input "80371234"
click at [498, 383] on link "80371234" at bounding box center [518, 391] width 121 height 16
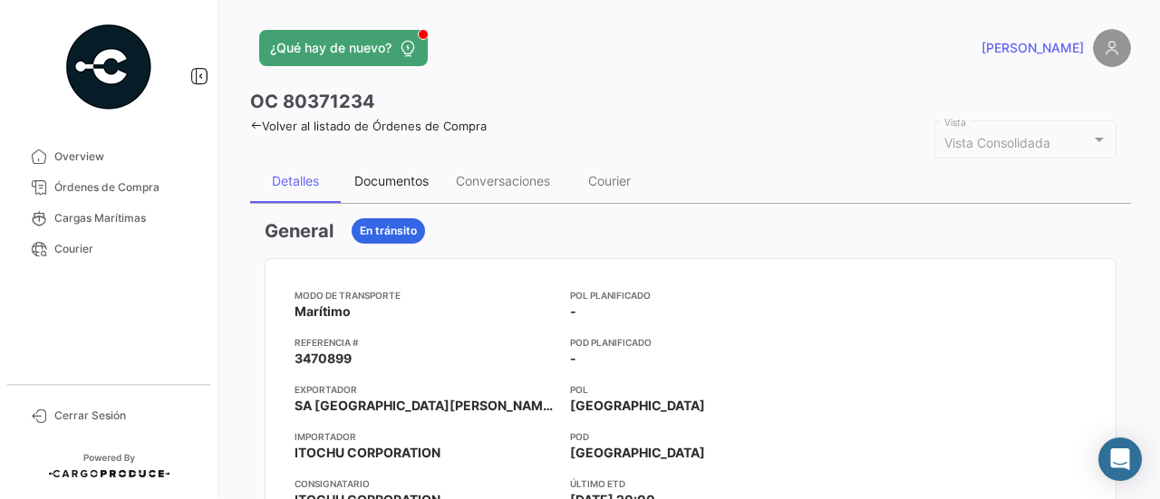
click at [424, 177] on div "Documentos" at bounding box center [391, 180] width 74 height 15
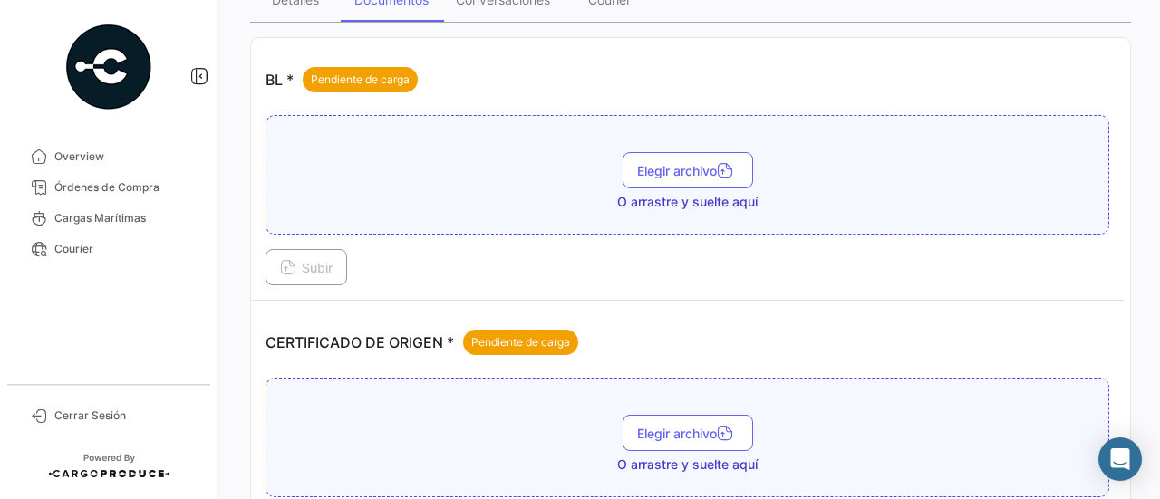
scroll to position [272, 0]
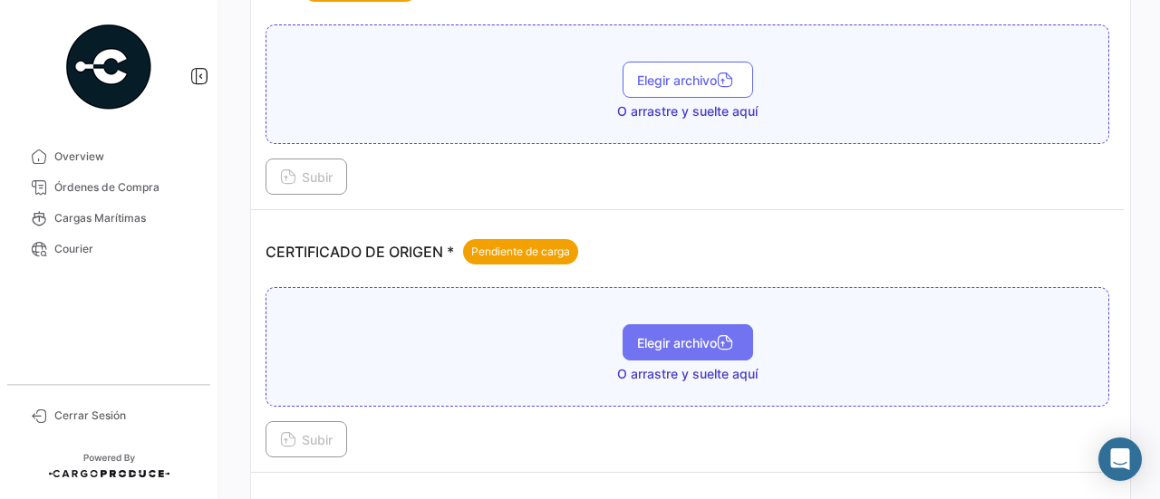
click at [658, 354] on button "Elegir archivo" at bounding box center [688, 343] width 131 height 36
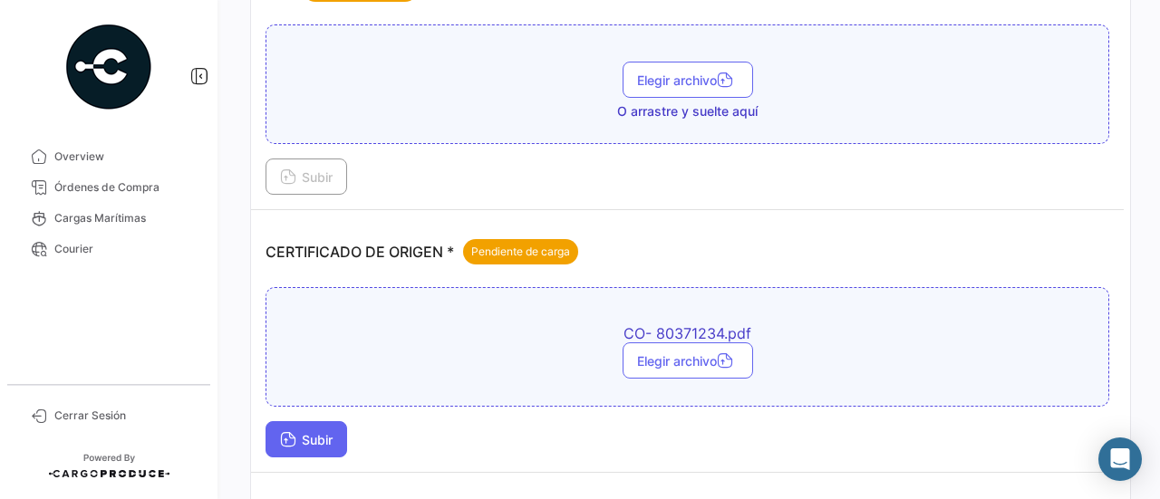
click at [317, 425] on button "Subir" at bounding box center [307, 440] width 82 height 36
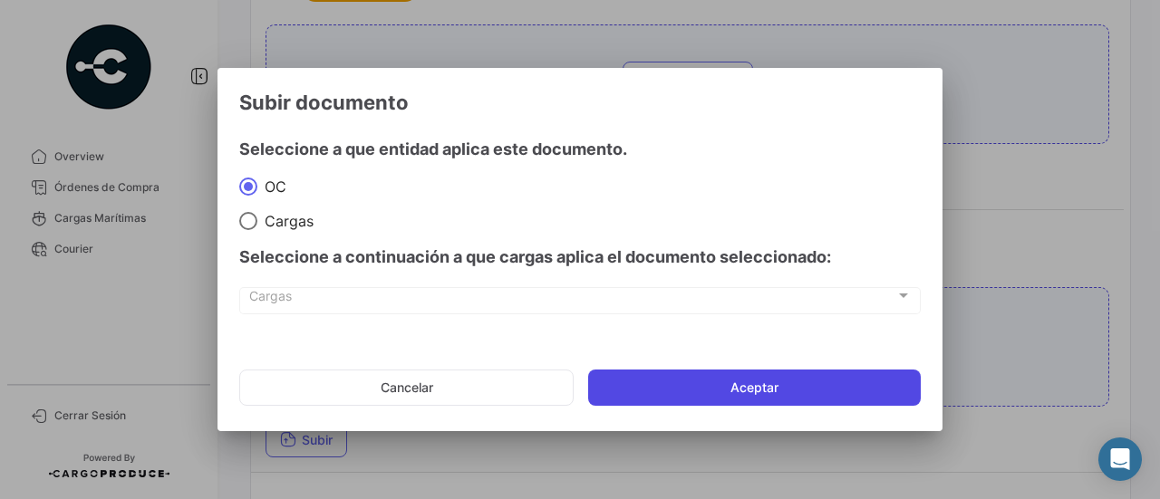
click at [640, 398] on button "Aceptar" at bounding box center [754, 388] width 333 height 36
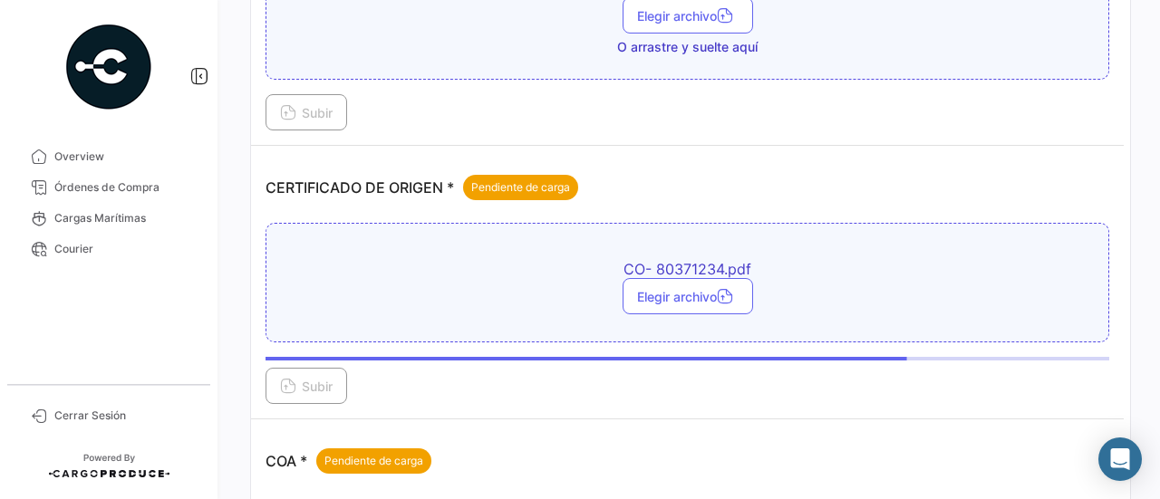
scroll to position [453, 0]
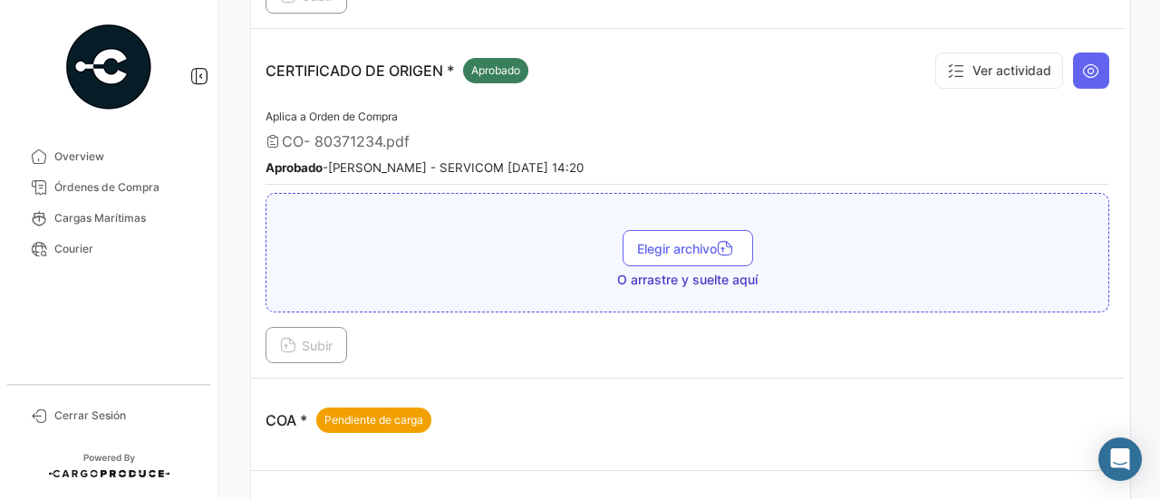
drag, startPoint x: 149, startPoint y: 194, endPoint x: 209, endPoint y: 189, distance: 60.9
click at [149, 194] on span "Órdenes de Compra" at bounding box center [124, 187] width 141 height 16
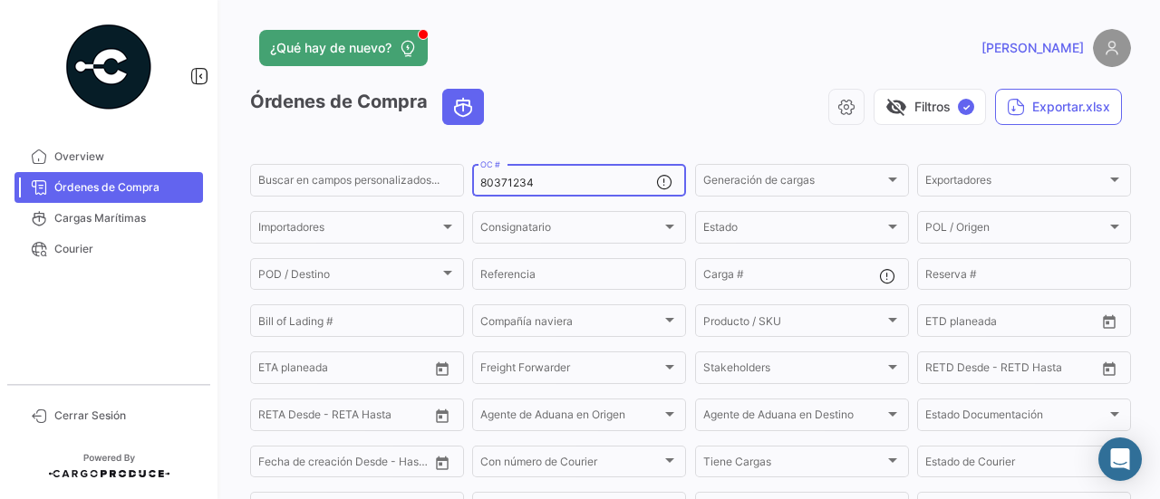
drag, startPoint x: 537, startPoint y: 186, endPoint x: 475, endPoint y: 186, distance: 61.6
click at [475, 186] on div "80371234 OC #" at bounding box center [579, 178] width 214 height 35
paste input "80371238"
type input "80371238"
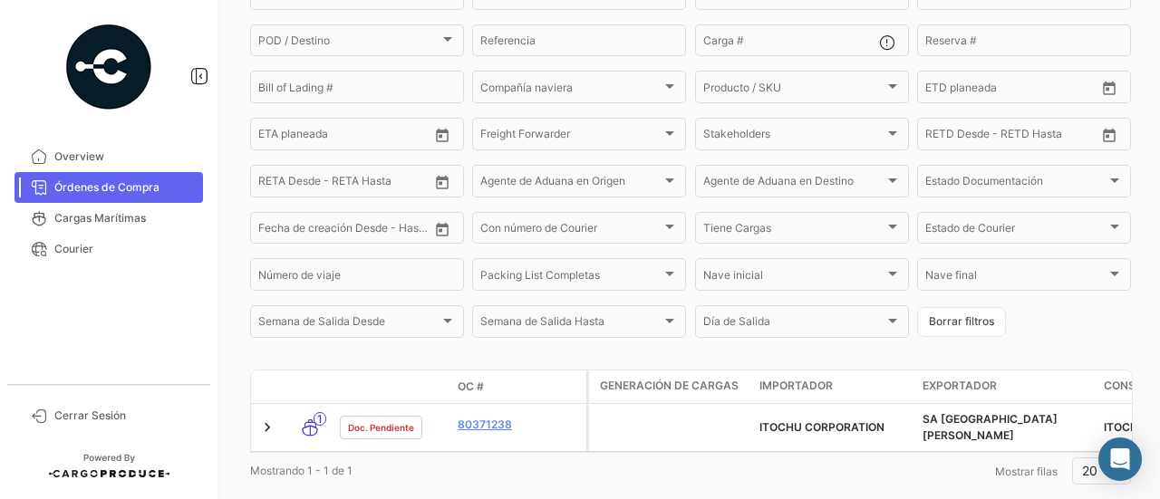
scroll to position [277, 0]
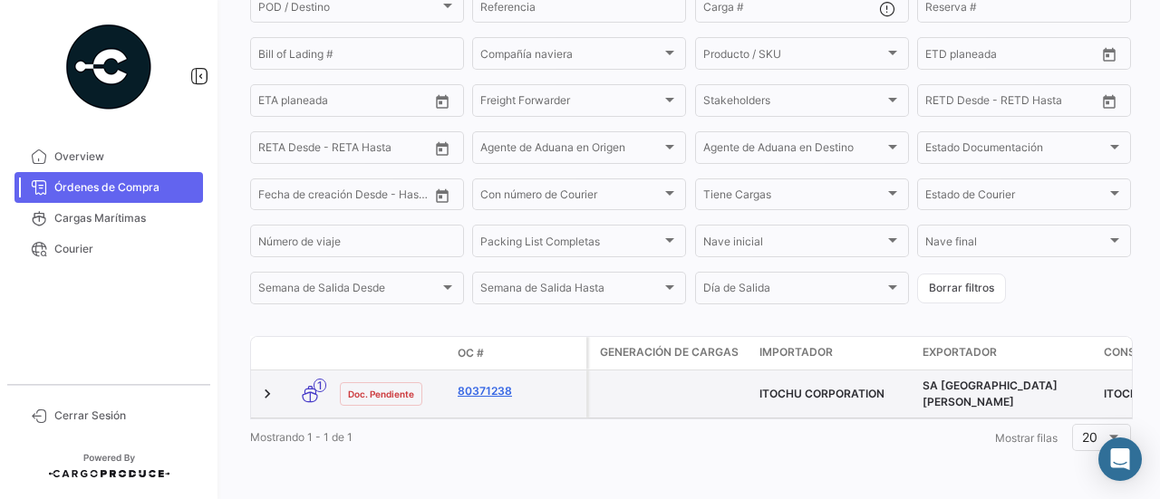
click at [488, 383] on link "80371238" at bounding box center [518, 391] width 121 height 16
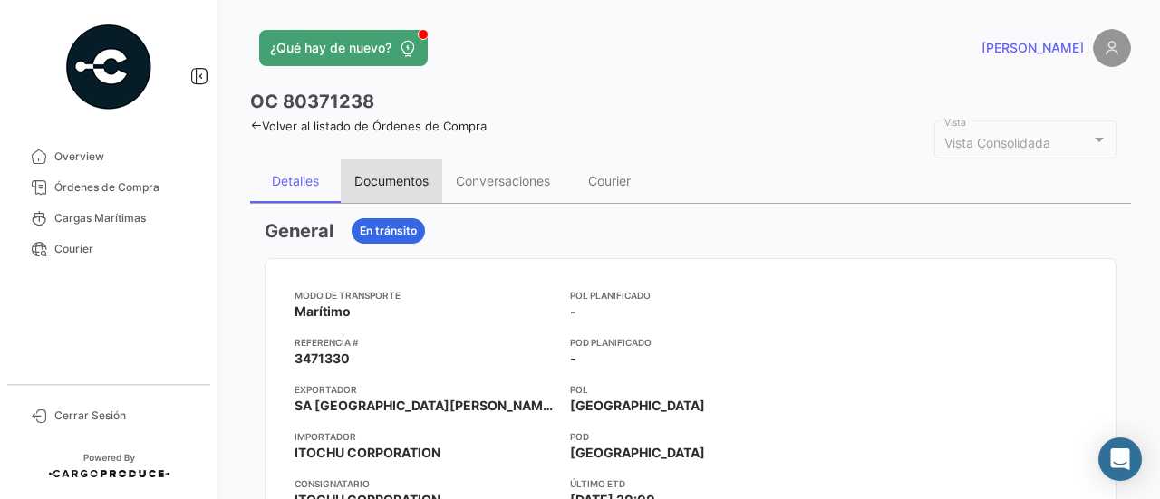
click at [415, 182] on div "Documentos" at bounding box center [391, 180] width 74 height 15
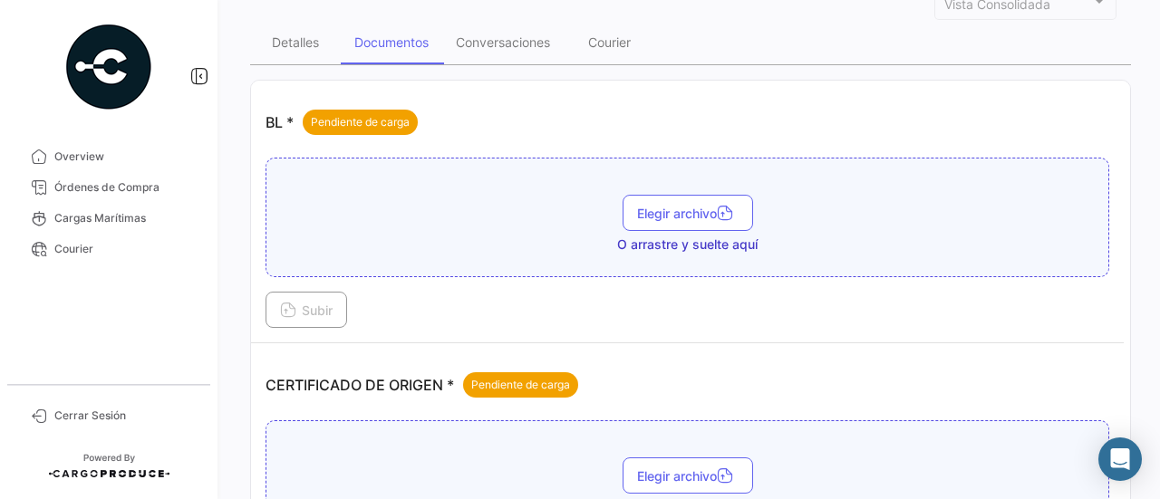
scroll to position [272, 0]
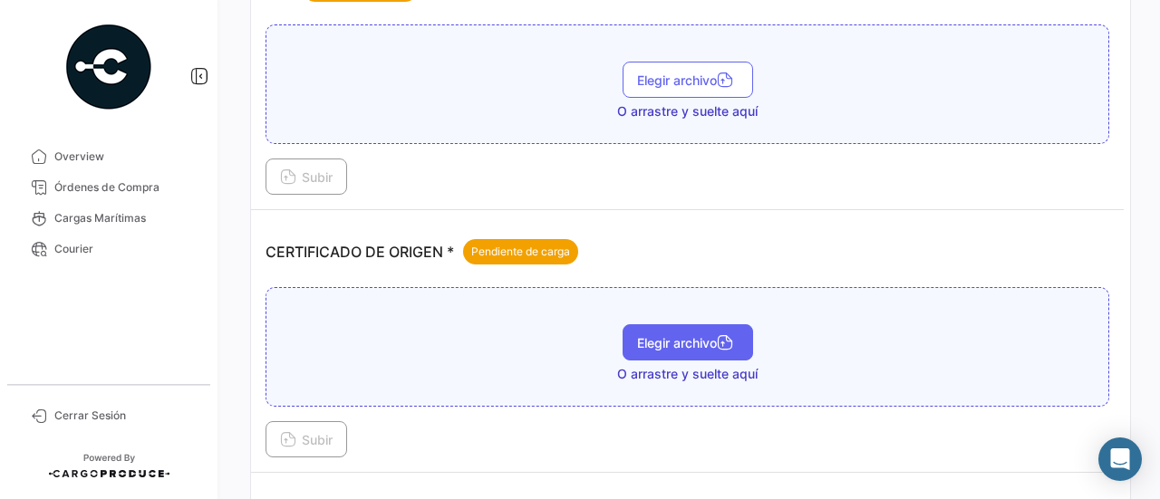
click at [654, 355] on button "Elegir archivo" at bounding box center [688, 343] width 131 height 36
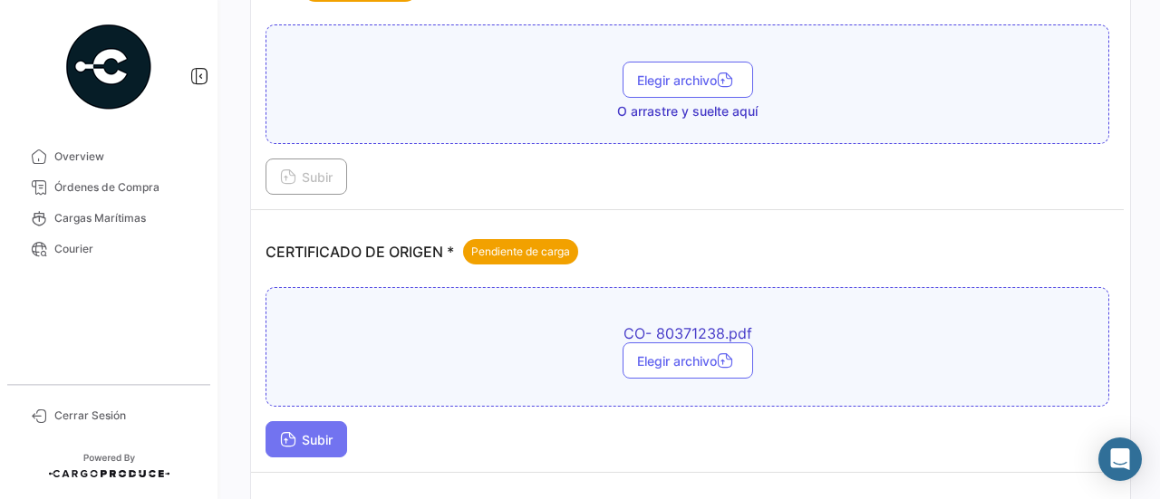
click at [332, 432] on span "Subir" at bounding box center [306, 439] width 53 height 15
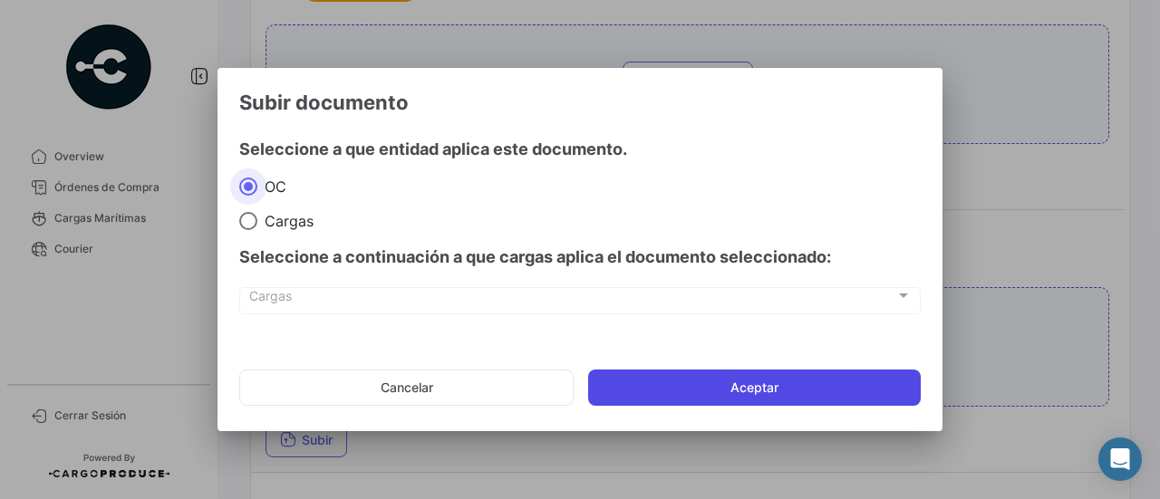
click at [689, 393] on button "Aceptar" at bounding box center [754, 388] width 333 height 36
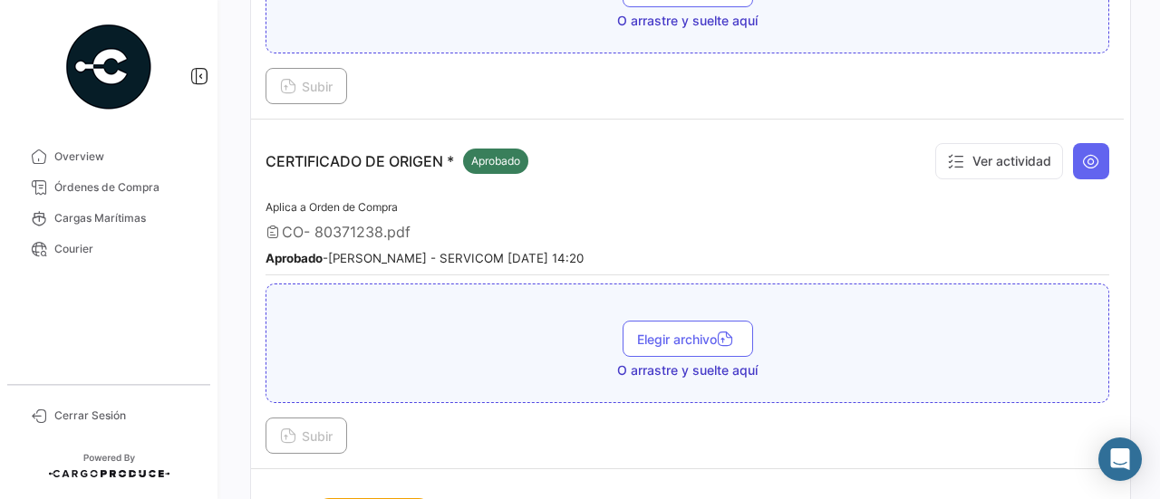
scroll to position [91, 0]
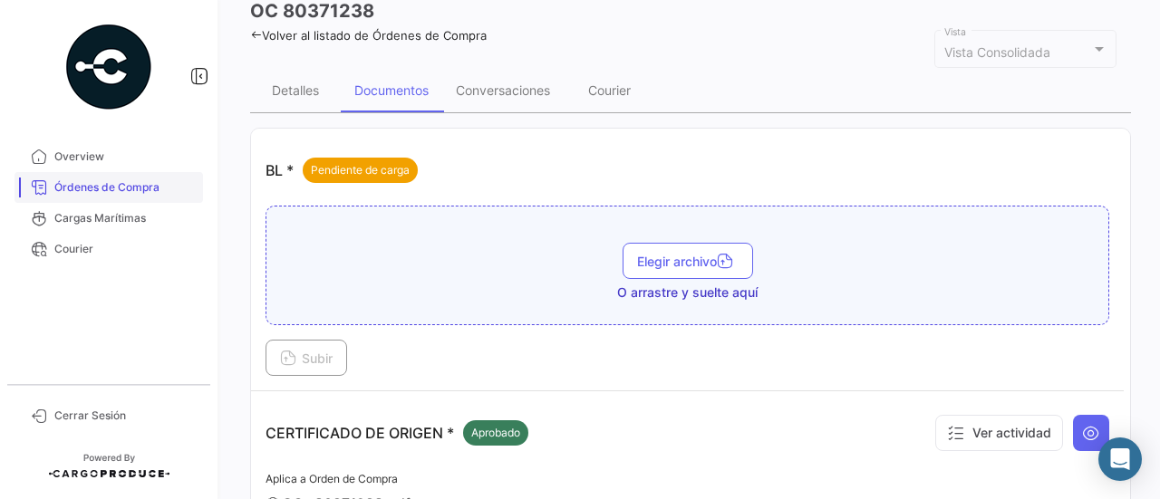
click at [164, 198] on link "Órdenes de Compra" at bounding box center [109, 187] width 189 height 31
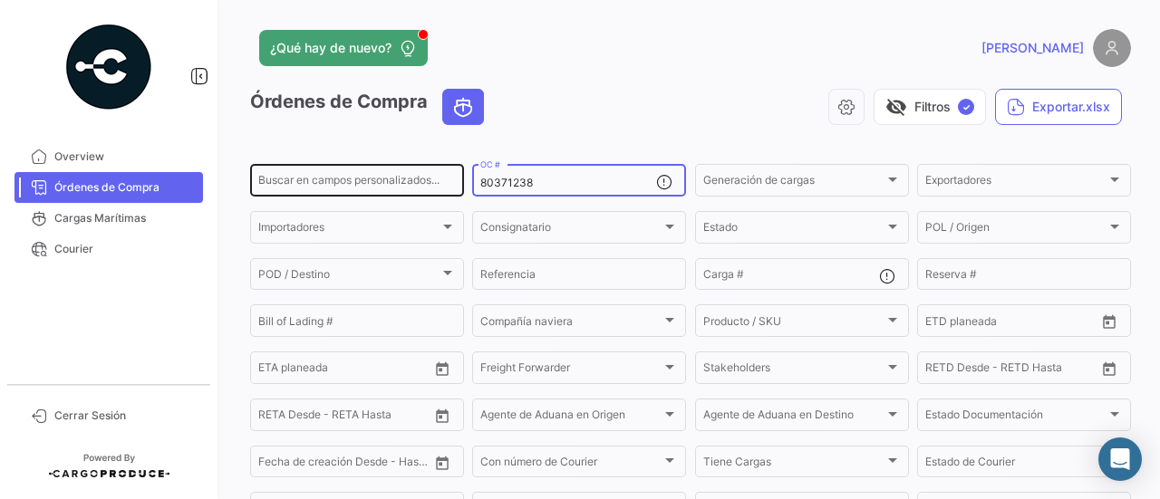
drag, startPoint x: 547, startPoint y: 183, endPoint x: 444, endPoint y: 186, distance: 102.5
click at [0, 0] on div "Buscar en campos personalizados... 80371238 OC # Generación de cargas Generació…" at bounding box center [0, 0] width 0 height 0
paste input "40"
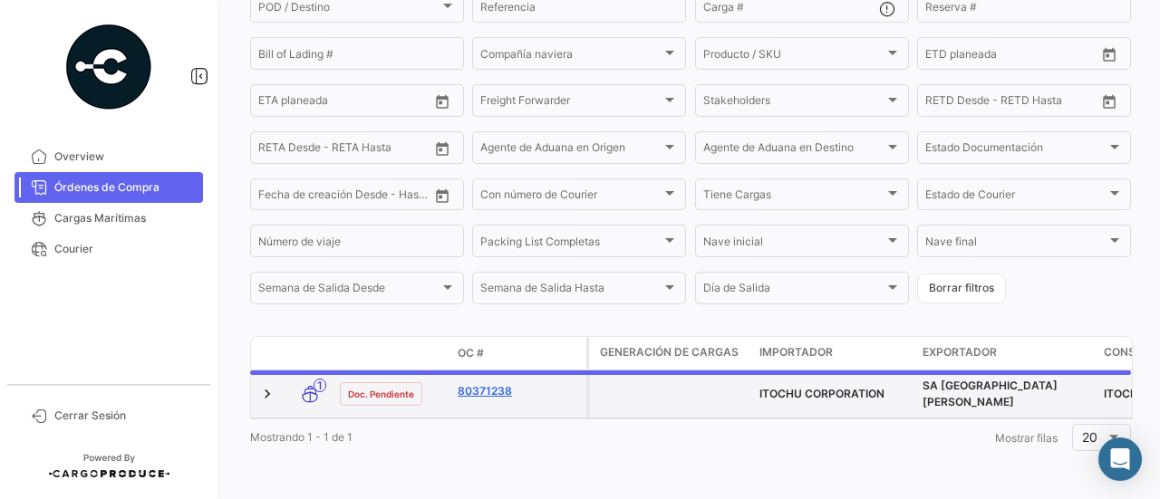
scroll to position [277, 0]
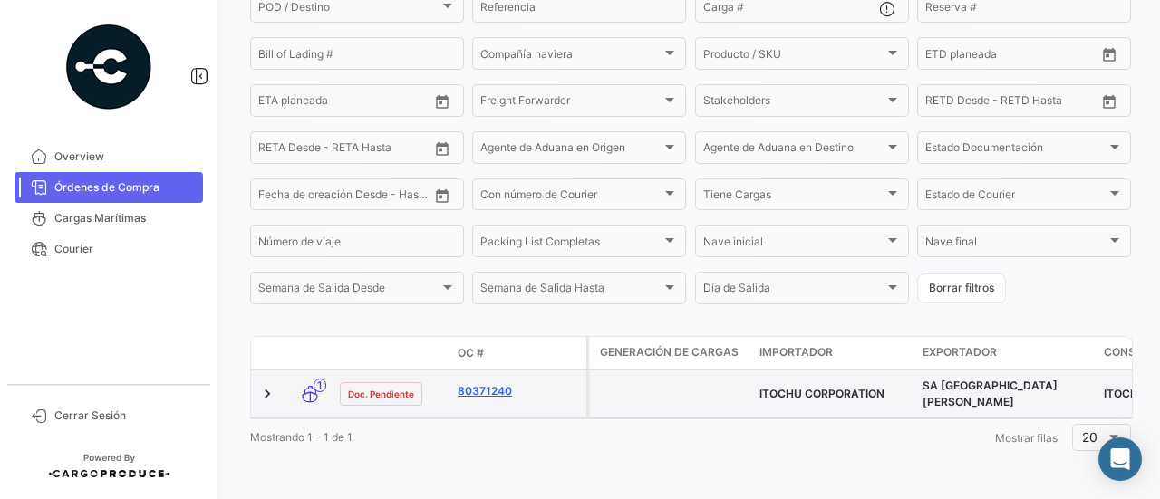
type input "80371240"
click at [492, 383] on link "80371240" at bounding box center [518, 391] width 121 height 16
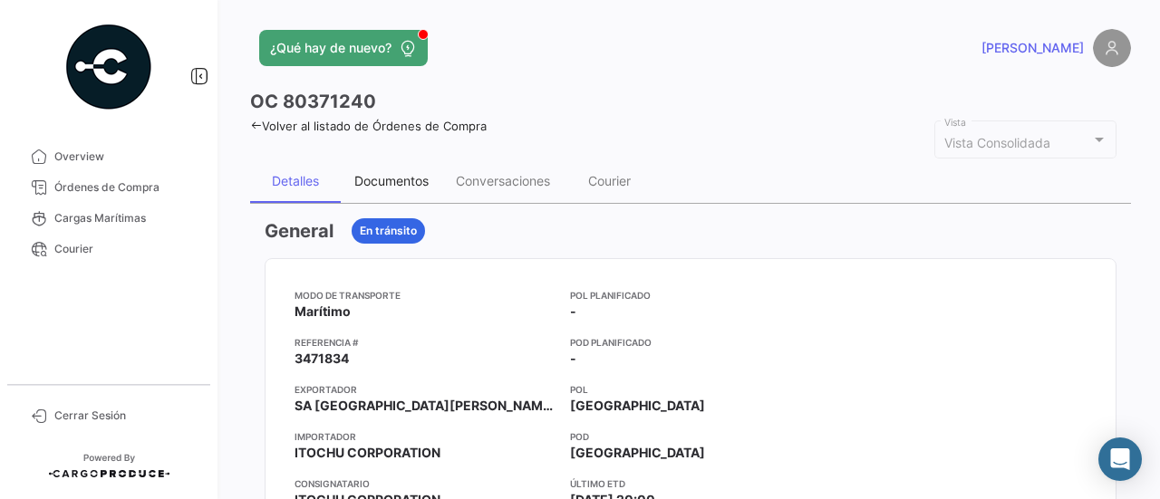
click at [401, 189] on div "Documentos" at bounding box center [392, 182] width 102 height 44
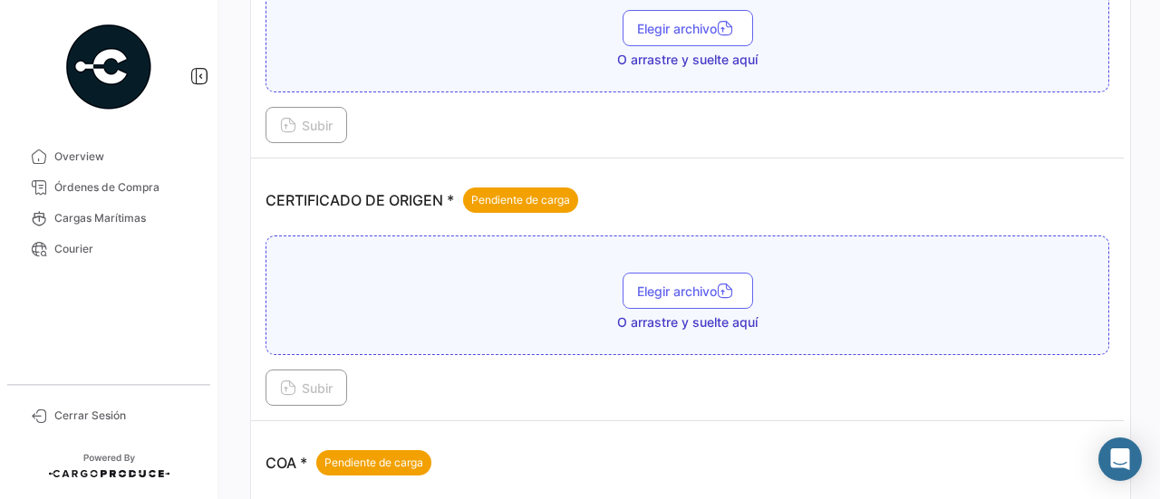
scroll to position [363, 0]
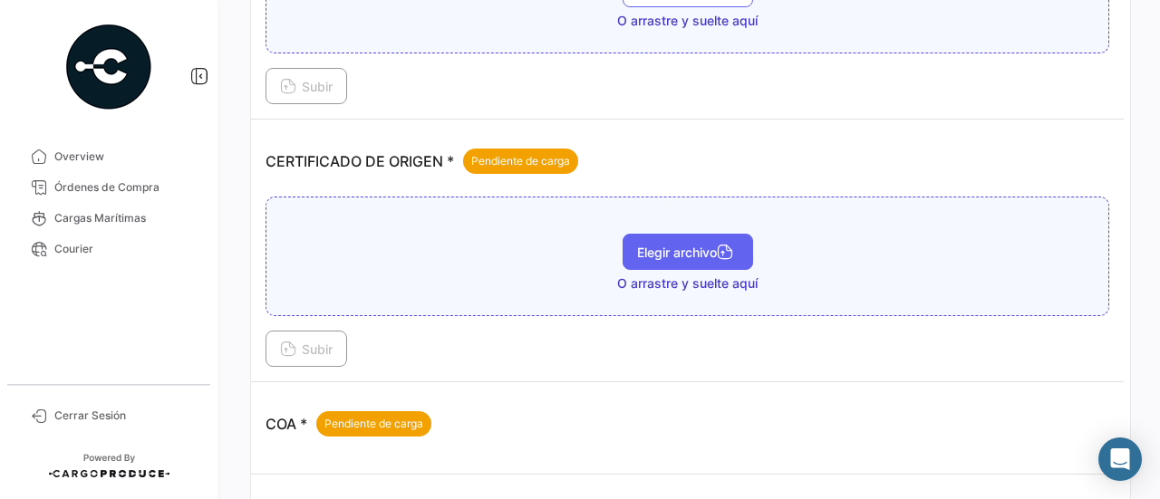
click at [665, 252] on span "Elegir archivo" at bounding box center [688, 252] width 102 height 15
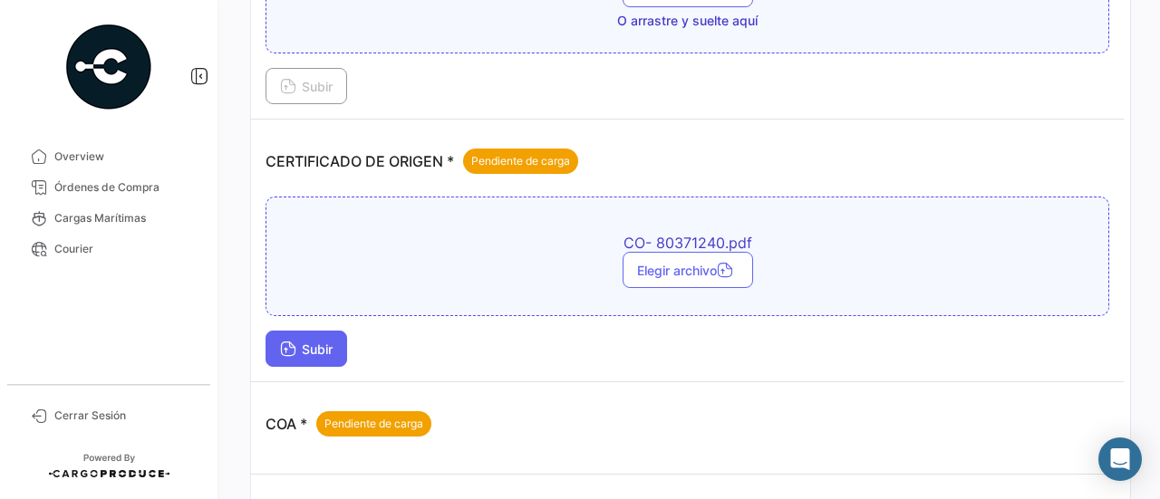
click at [341, 336] on button "Subir" at bounding box center [307, 349] width 82 height 36
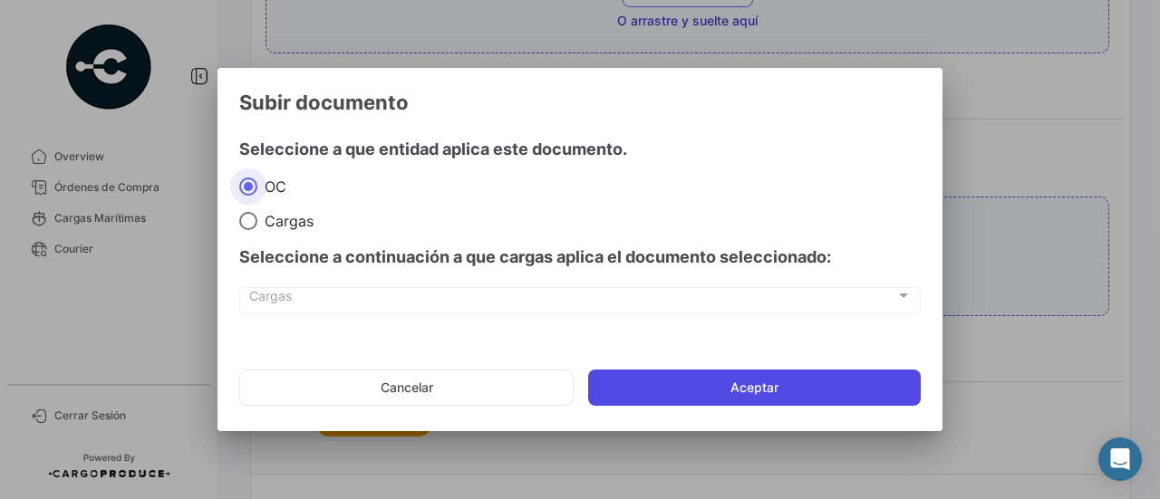
click at [622, 379] on button "Aceptar" at bounding box center [754, 388] width 333 height 36
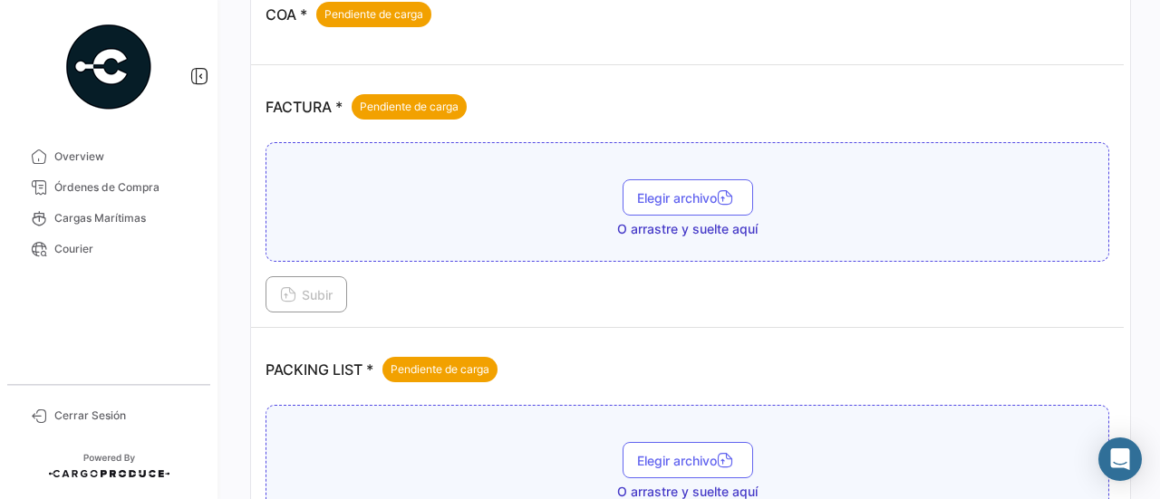
scroll to position [693, 0]
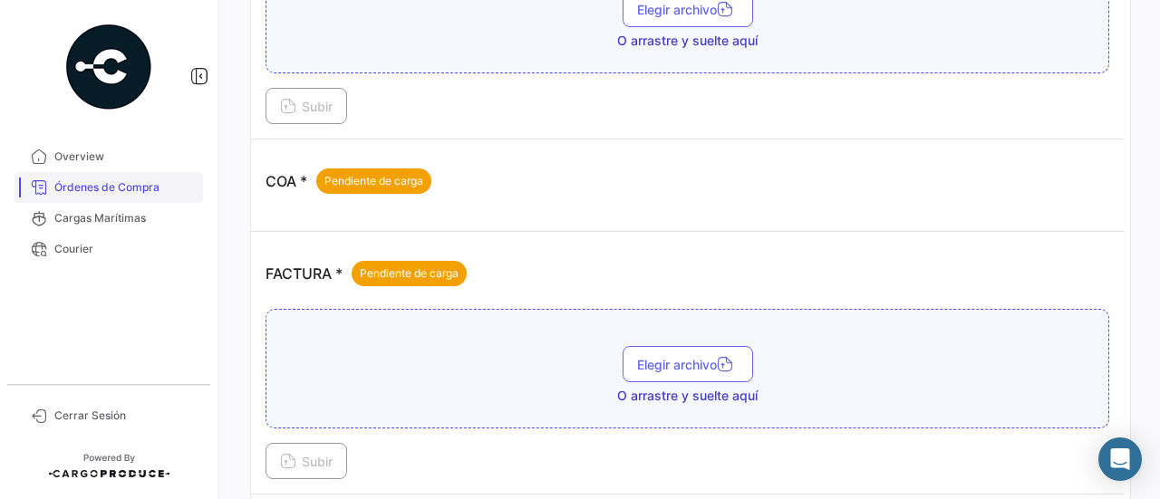
click at [112, 182] on span "Órdenes de Compra" at bounding box center [124, 187] width 141 height 16
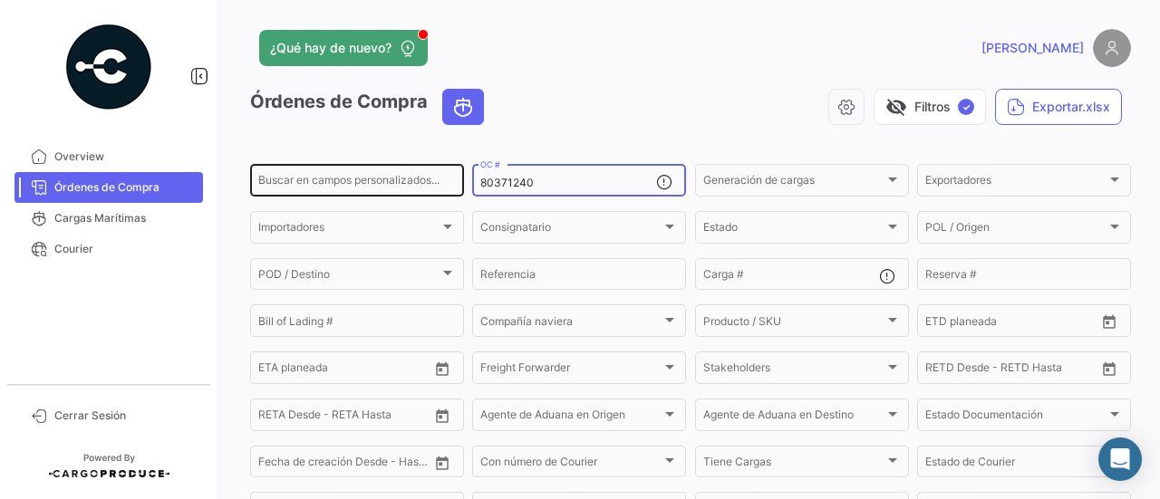
drag, startPoint x: 541, startPoint y: 184, endPoint x: 455, endPoint y: 184, distance: 86.1
click at [0, 0] on div "Buscar en campos personalizados... 80371240 OC # Generación de cargas Generació…" at bounding box center [0, 0] width 0 height 0
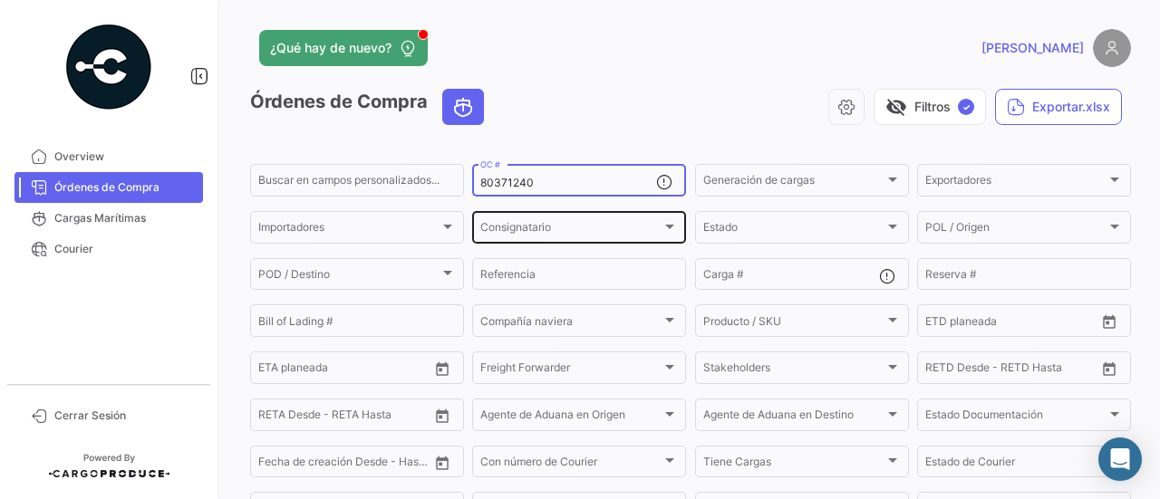
paste input "35"
type input "80371235"
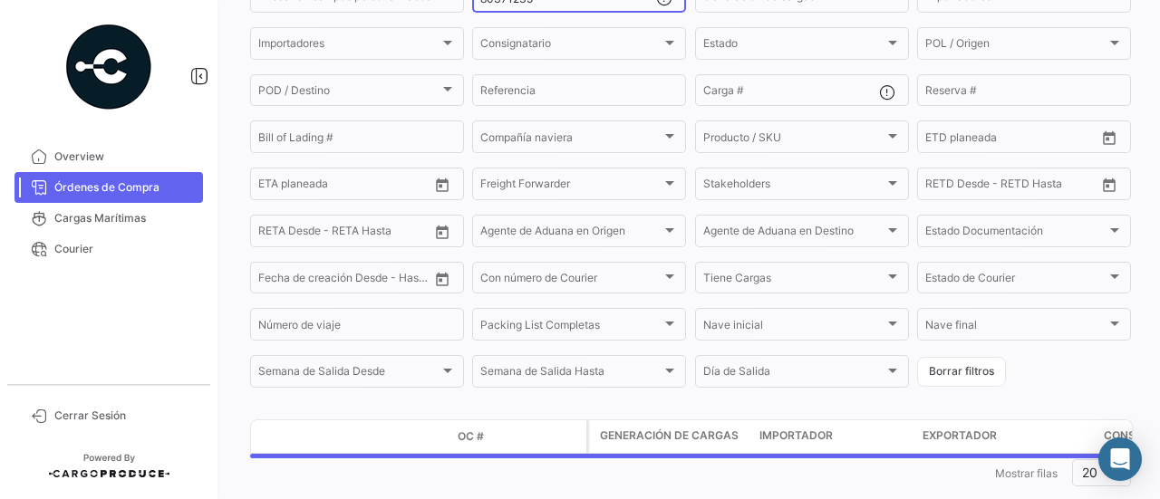
scroll to position [223, 0]
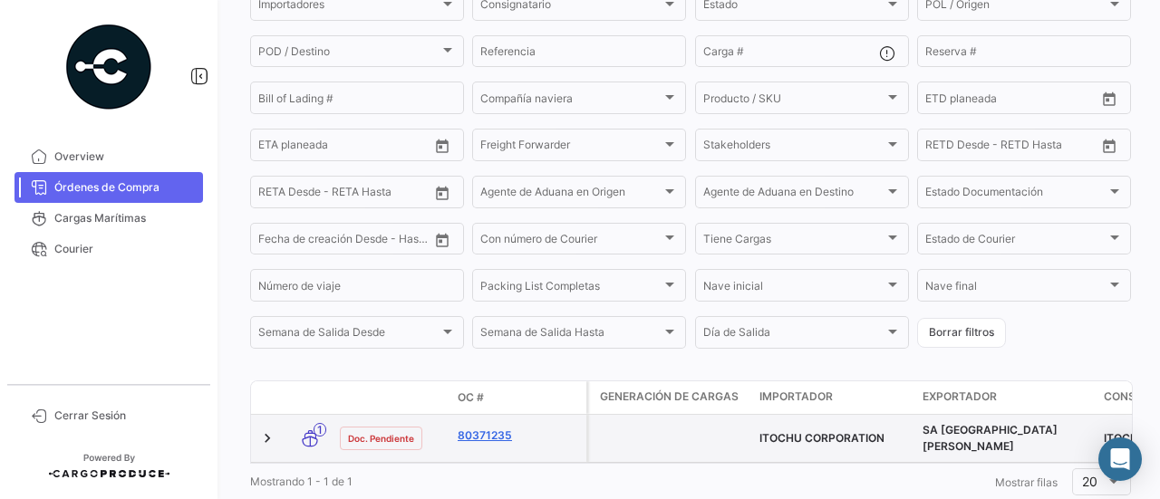
click at [468, 441] on link "80371235" at bounding box center [518, 436] width 121 height 16
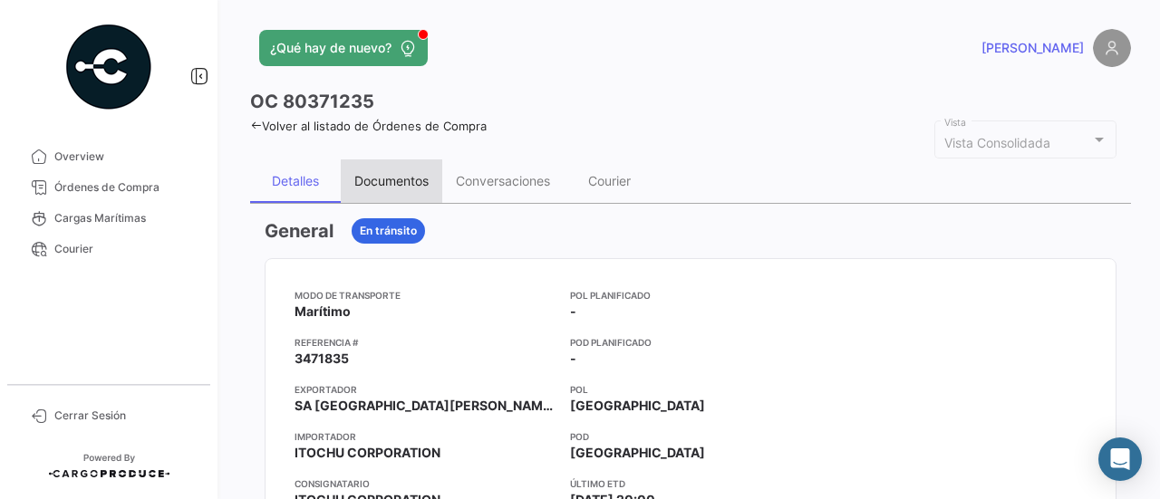
click at [428, 174] on div "Documentos" at bounding box center [391, 180] width 74 height 15
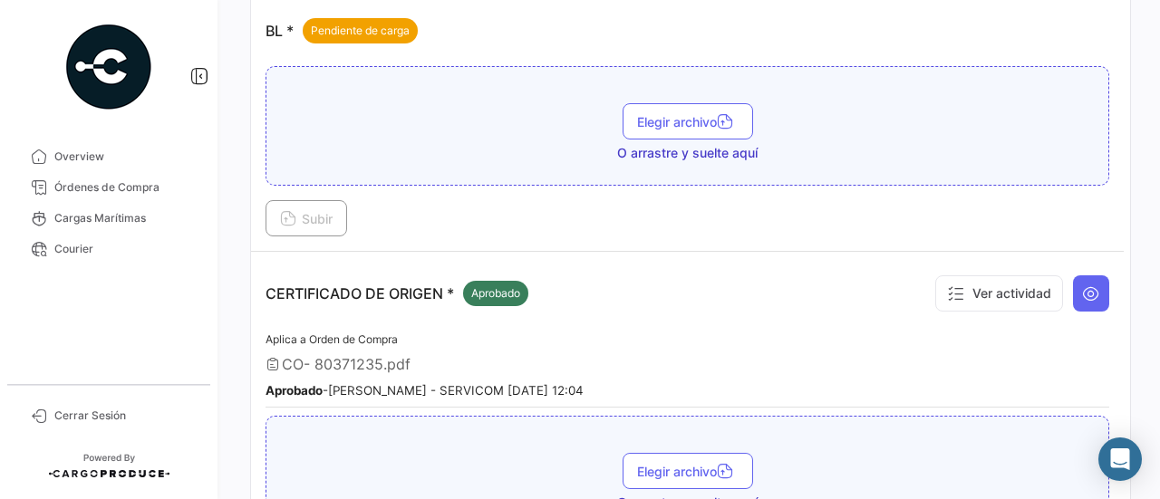
scroll to position [272, 0]
